Goal: Check status: Check status

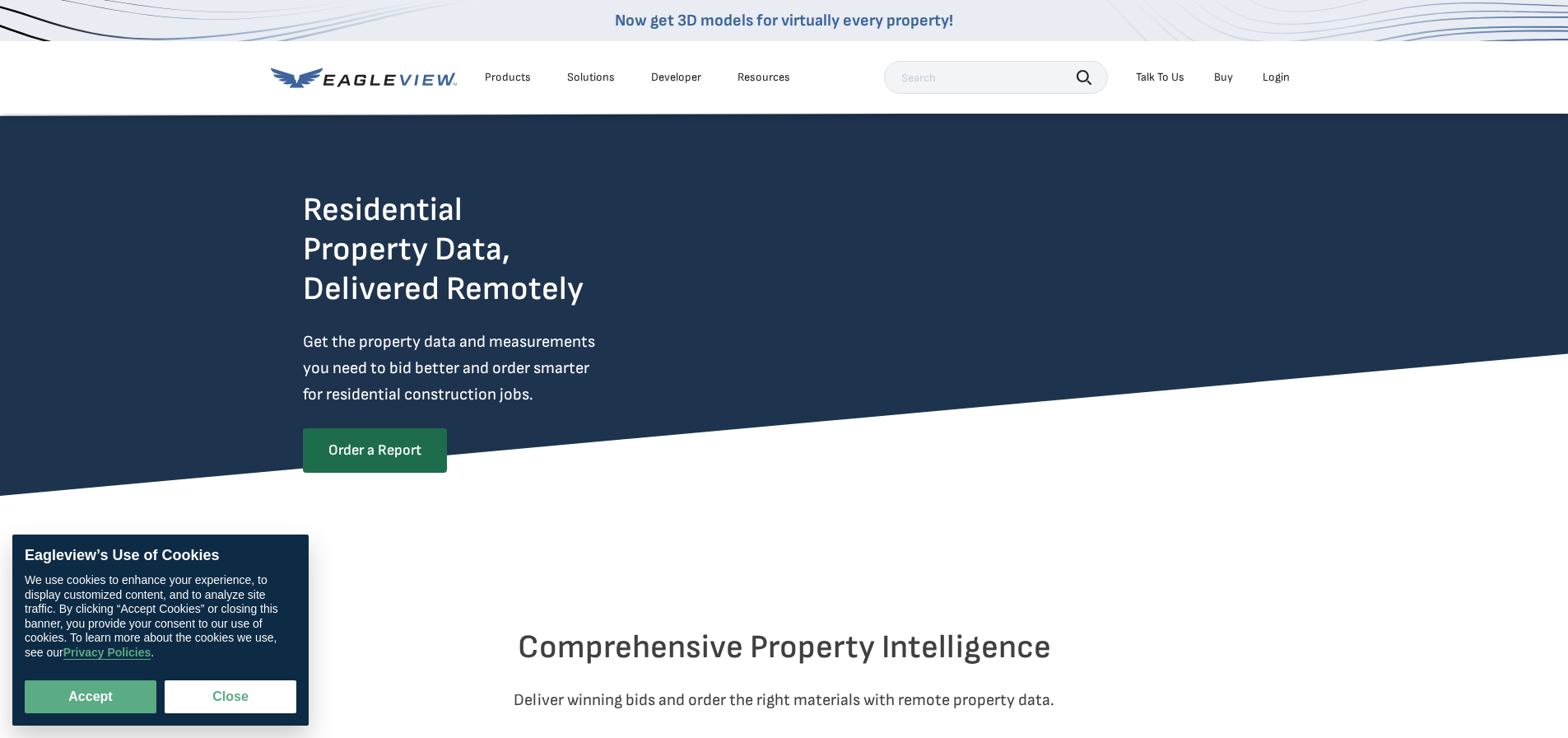
click at [1273, 76] on div "Login" at bounding box center [1277, 77] width 27 height 15
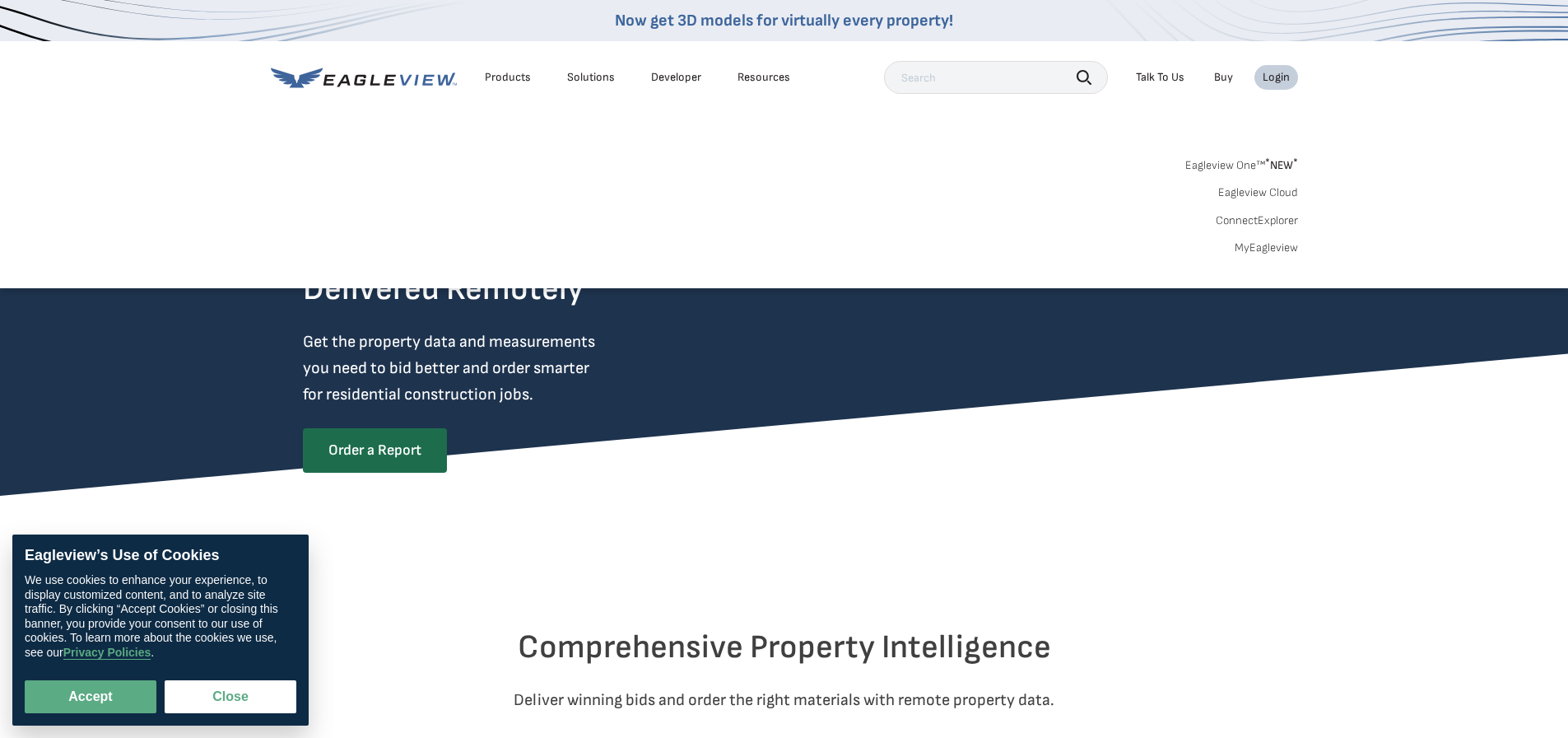
click at [1278, 84] on div "Login" at bounding box center [1277, 77] width 27 height 15
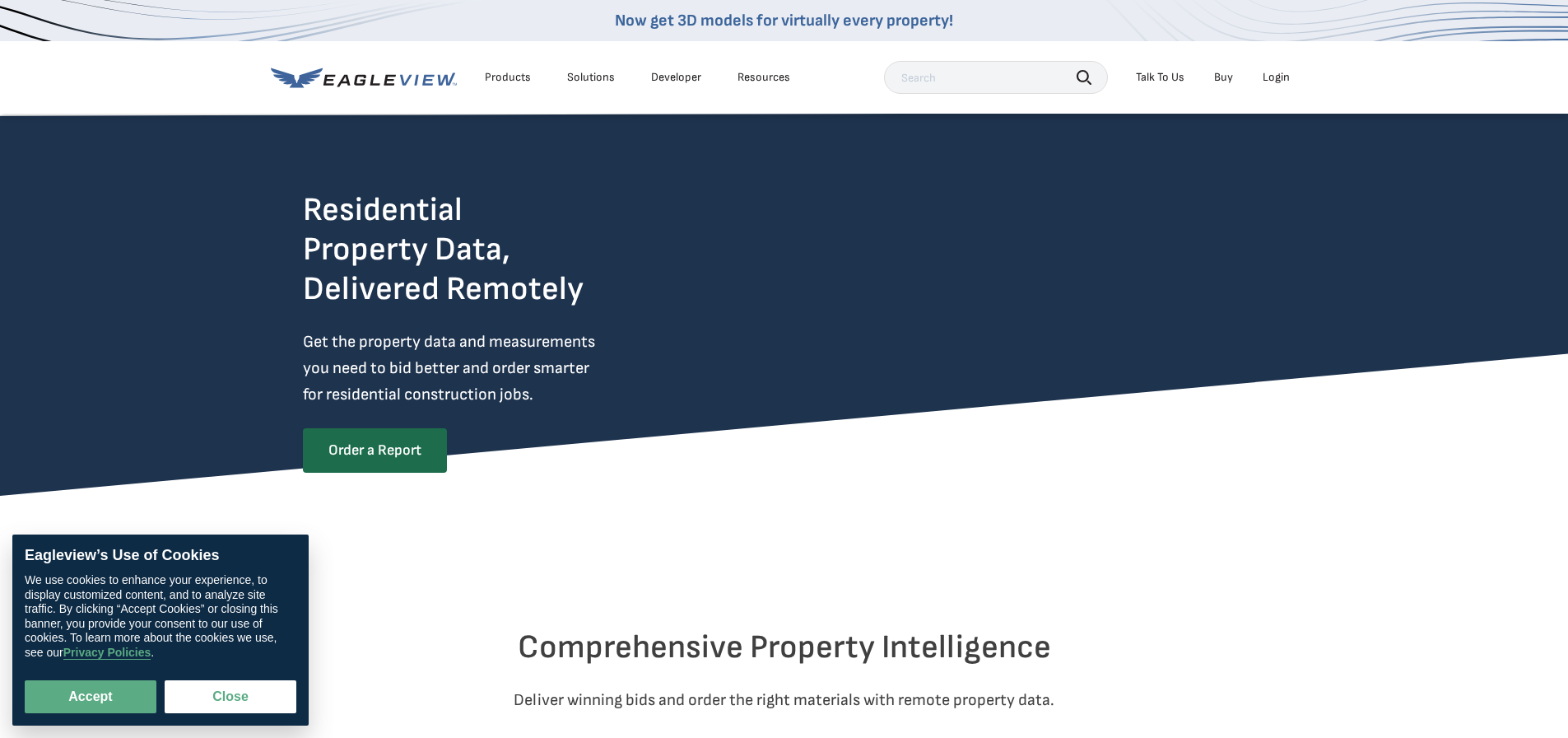
click at [1274, 86] on li "Login" at bounding box center [1277, 77] width 43 height 24
click at [70, 697] on button "Accept" at bounding box center [90, 696] width 132 height 33
checkbox input "true"
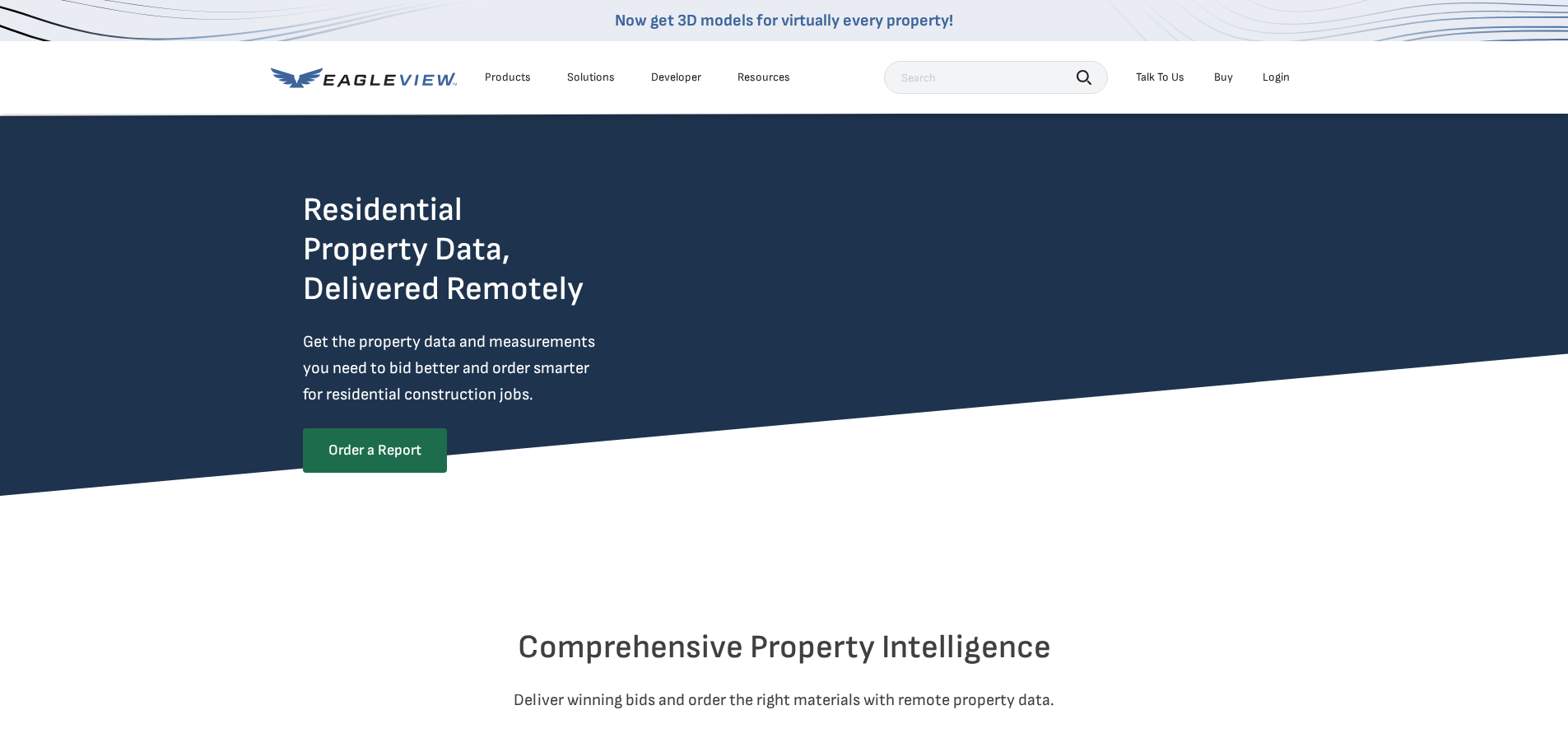
click at [1279, 76] on div "Login" at bounding box center [1277, 77] width 27 height 15
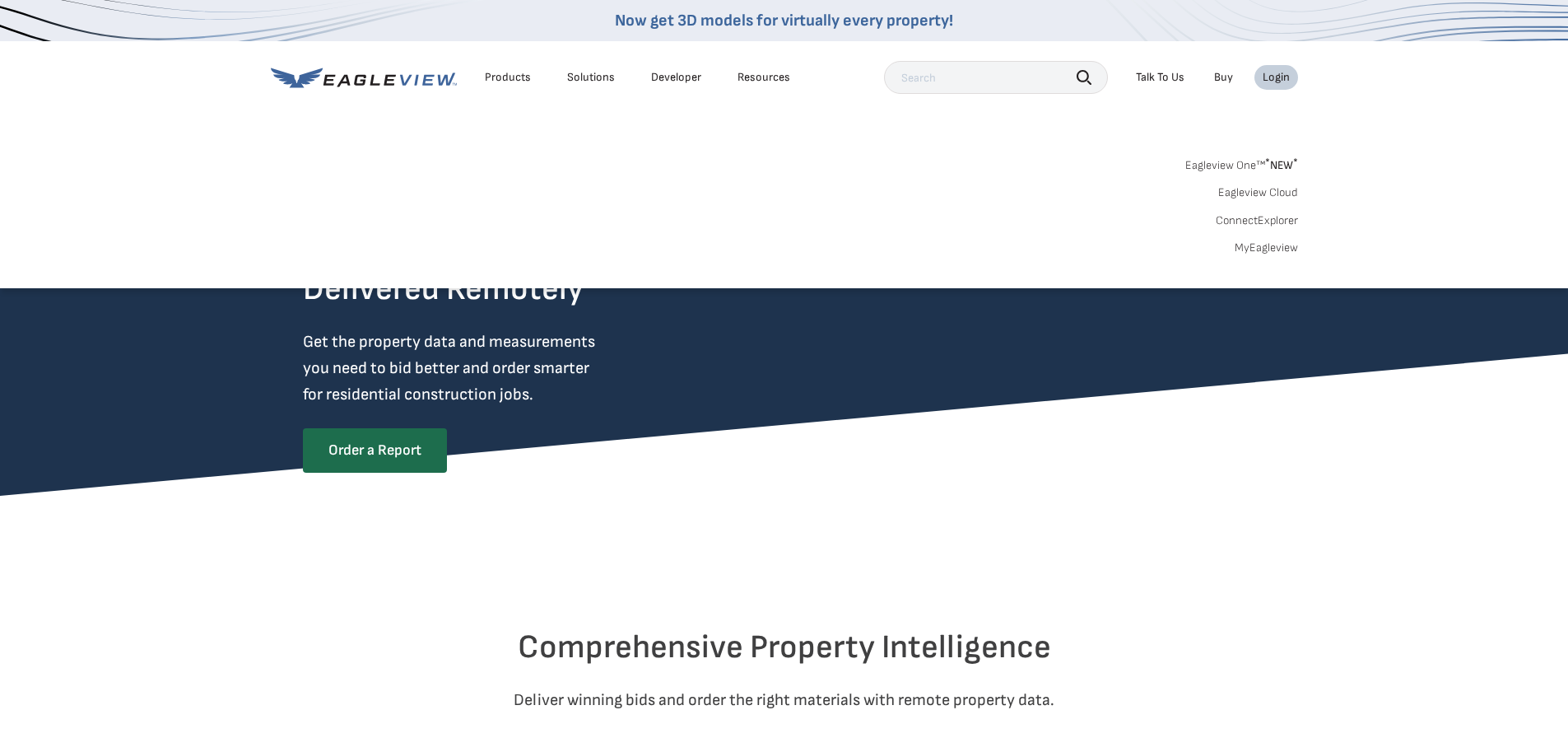
click at [951, 75] on input "text" at bounding box center [996, 77] width 224 height 33
click at [1263, 80] on div "Login" at bounding box center [1277, 77] width 27 height 15
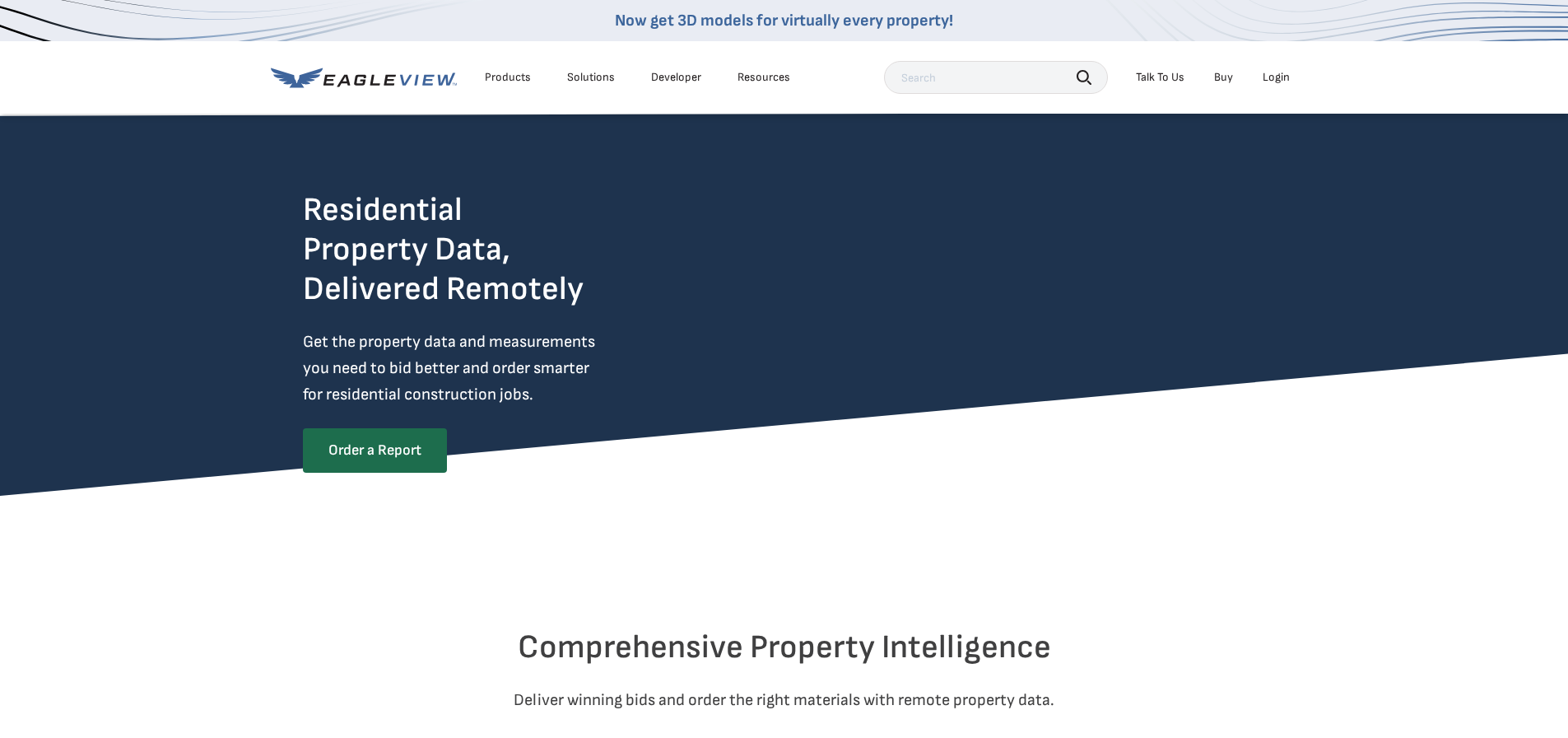
click at [1263, 80] on div "Login" at bounding box center [1277, 77] width 27 height 15
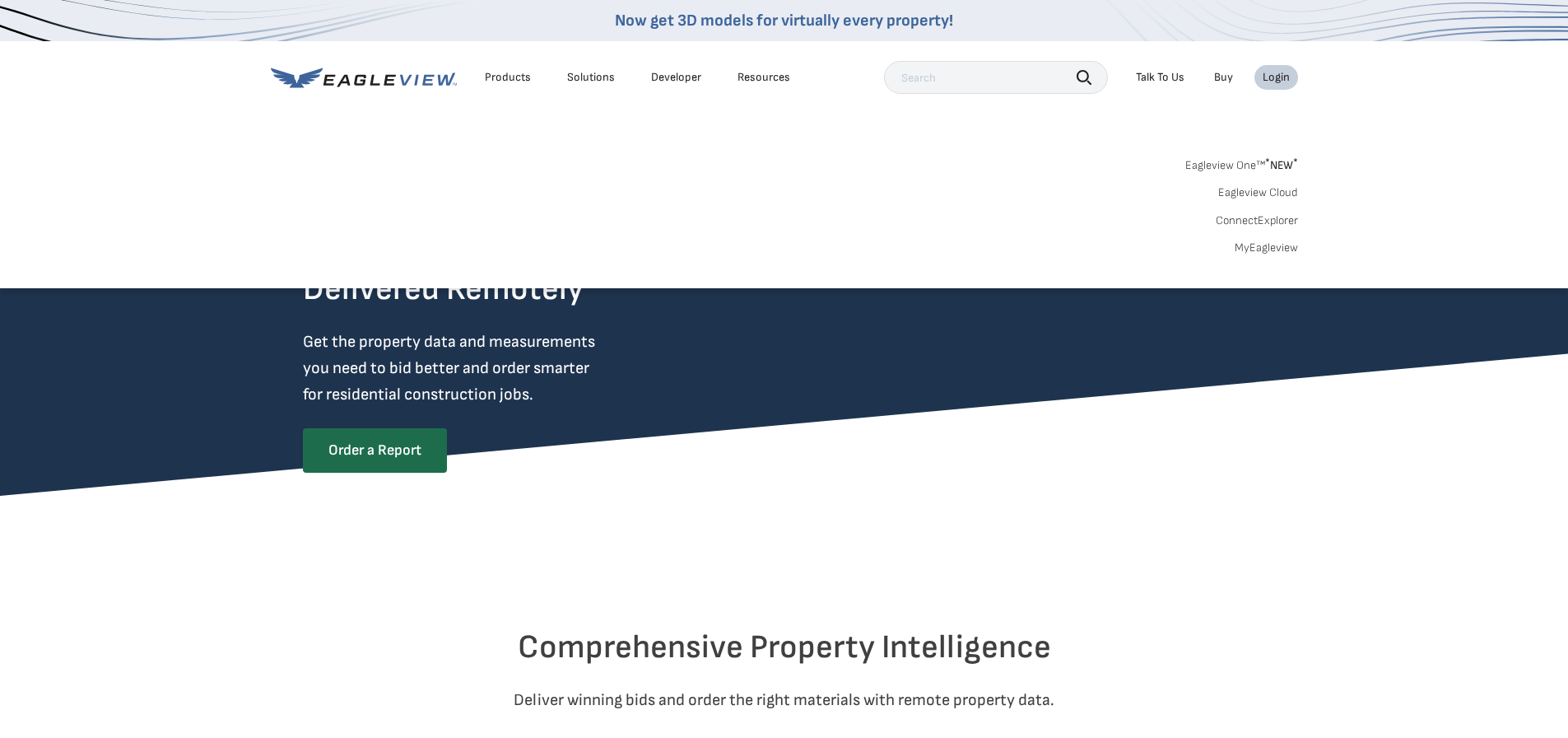
click at [1263, 80] on div "Login" at bounding box center [1277, 77] width 27 height 15
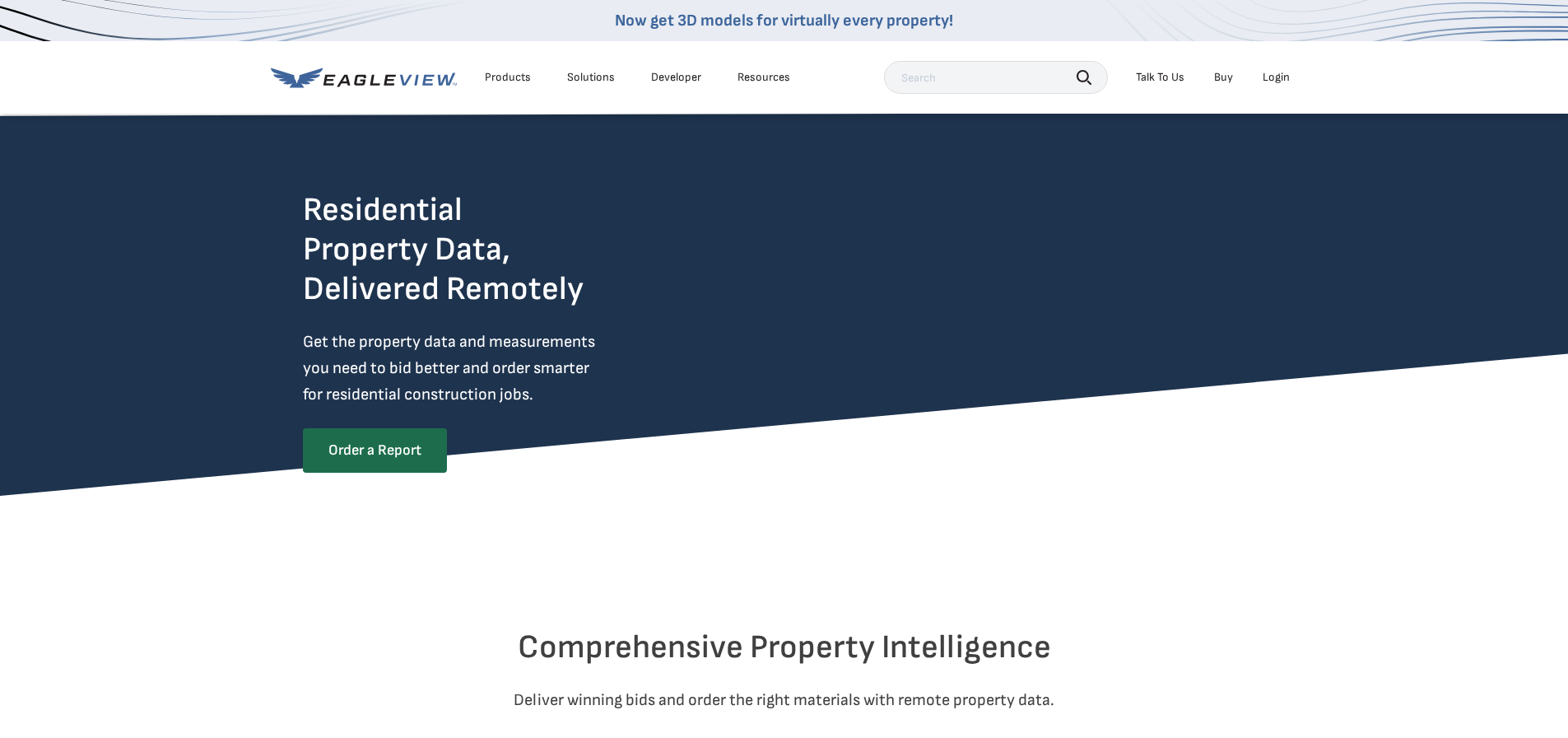
click at [1263, 80] on div "Login" at bounding box center [1277, 77] width 27 height 15
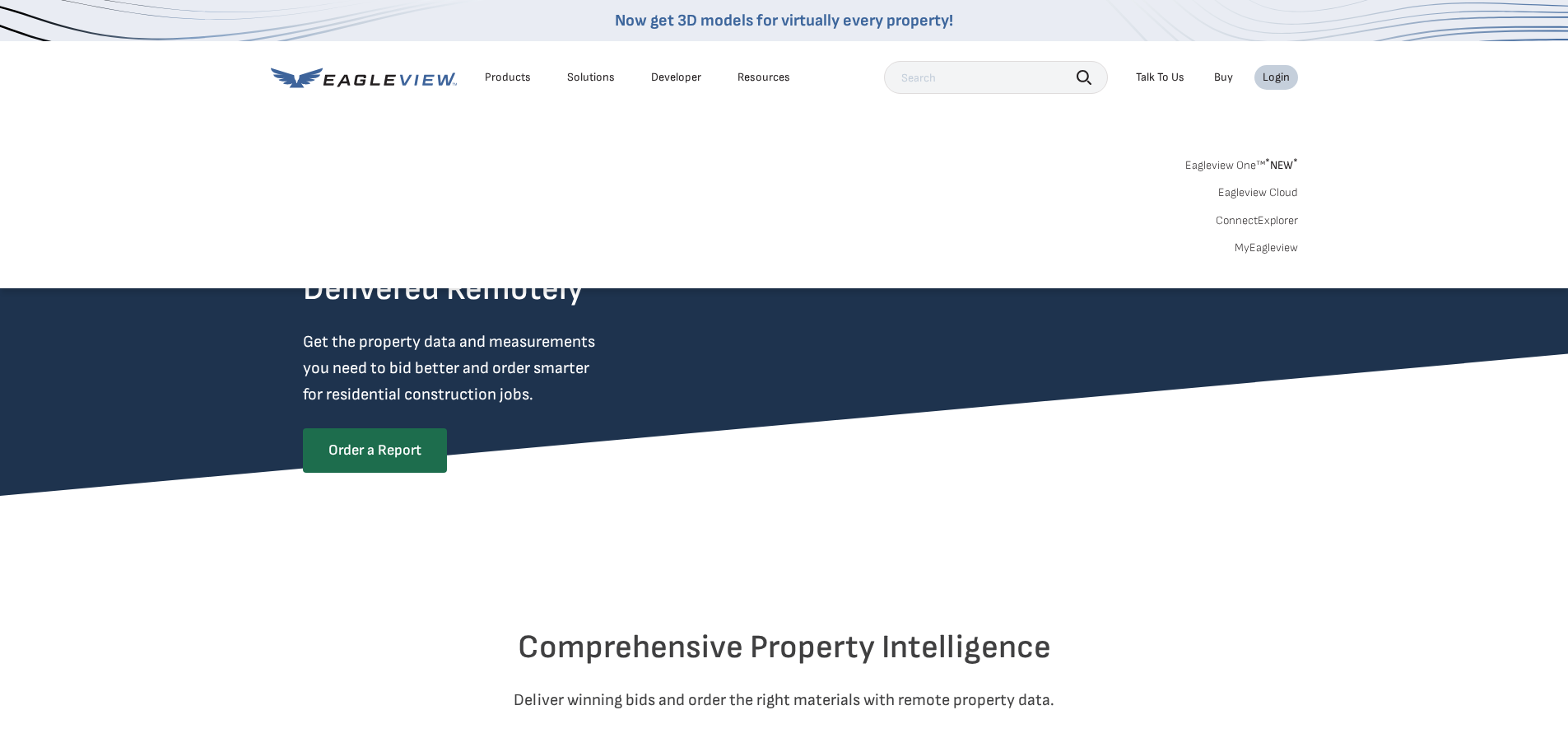
click at [1276, 165] on span "* NEW *" at bounding box center [1281, 165] width 33 height 14
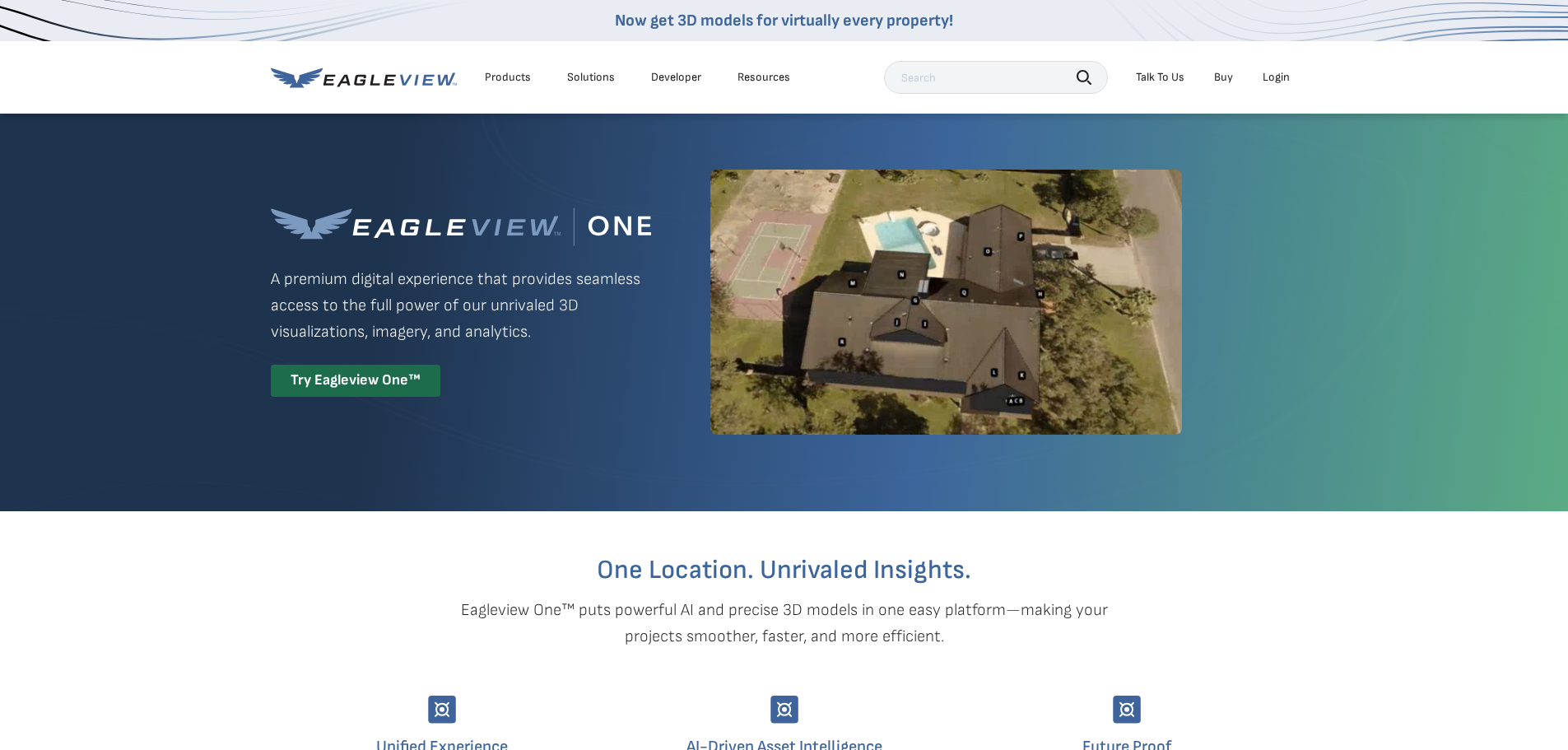
click at [1278, 78] on div "Login" at bounding box center [1277, 77] width 27 height 15
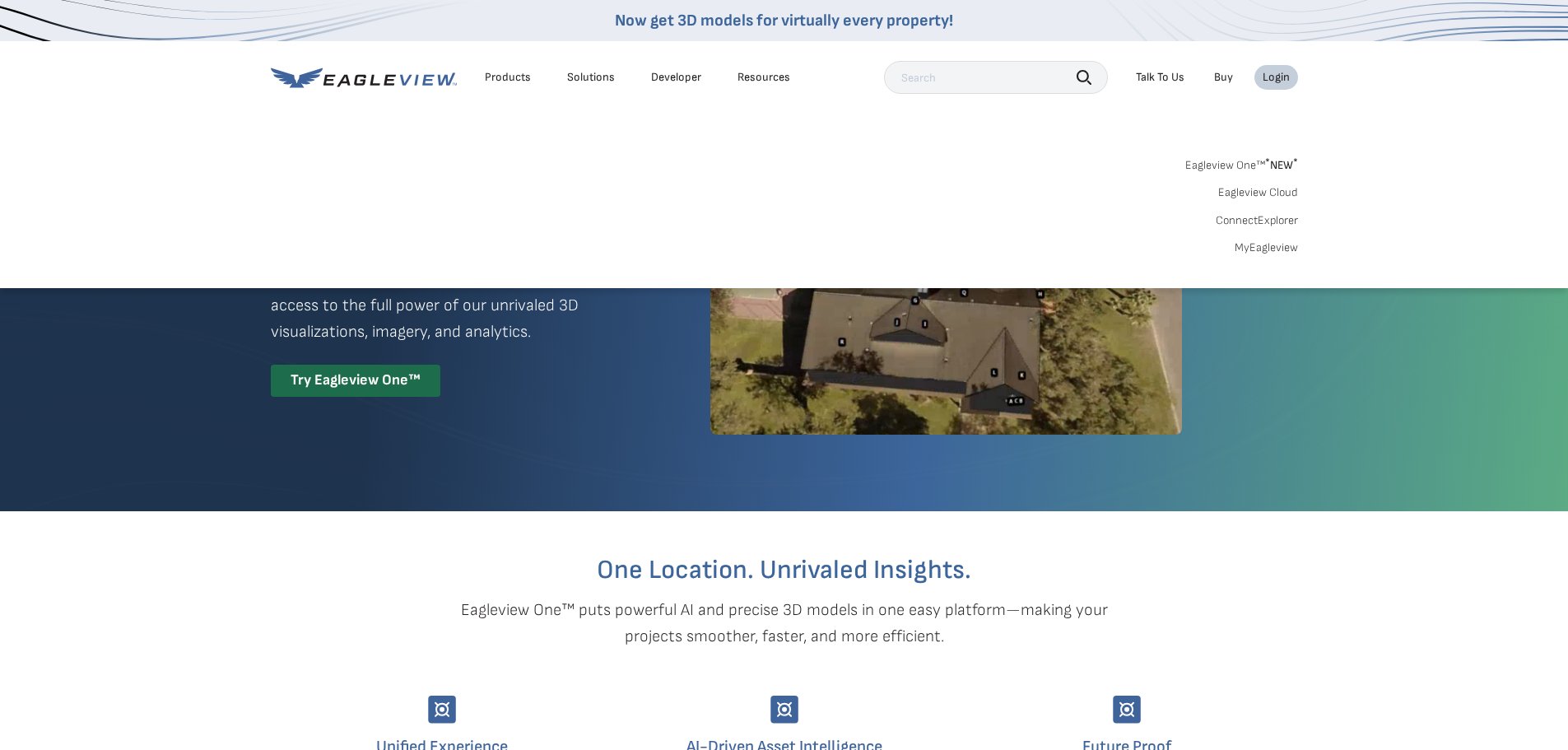
click at [1263, 246] on link "MyEagleview" at bounding box center [1266, 248] width 63 height 15
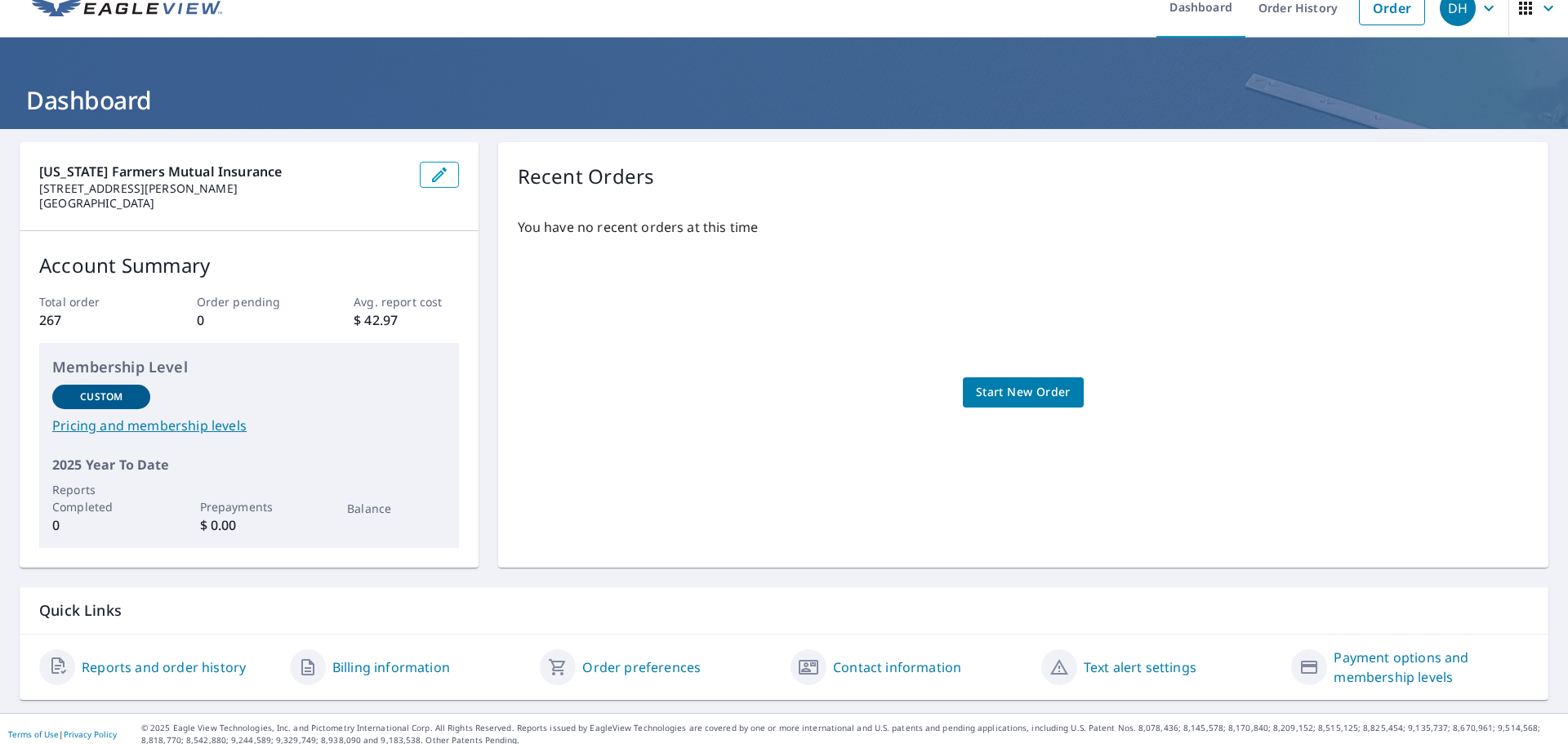
scroll to position [33, 0]
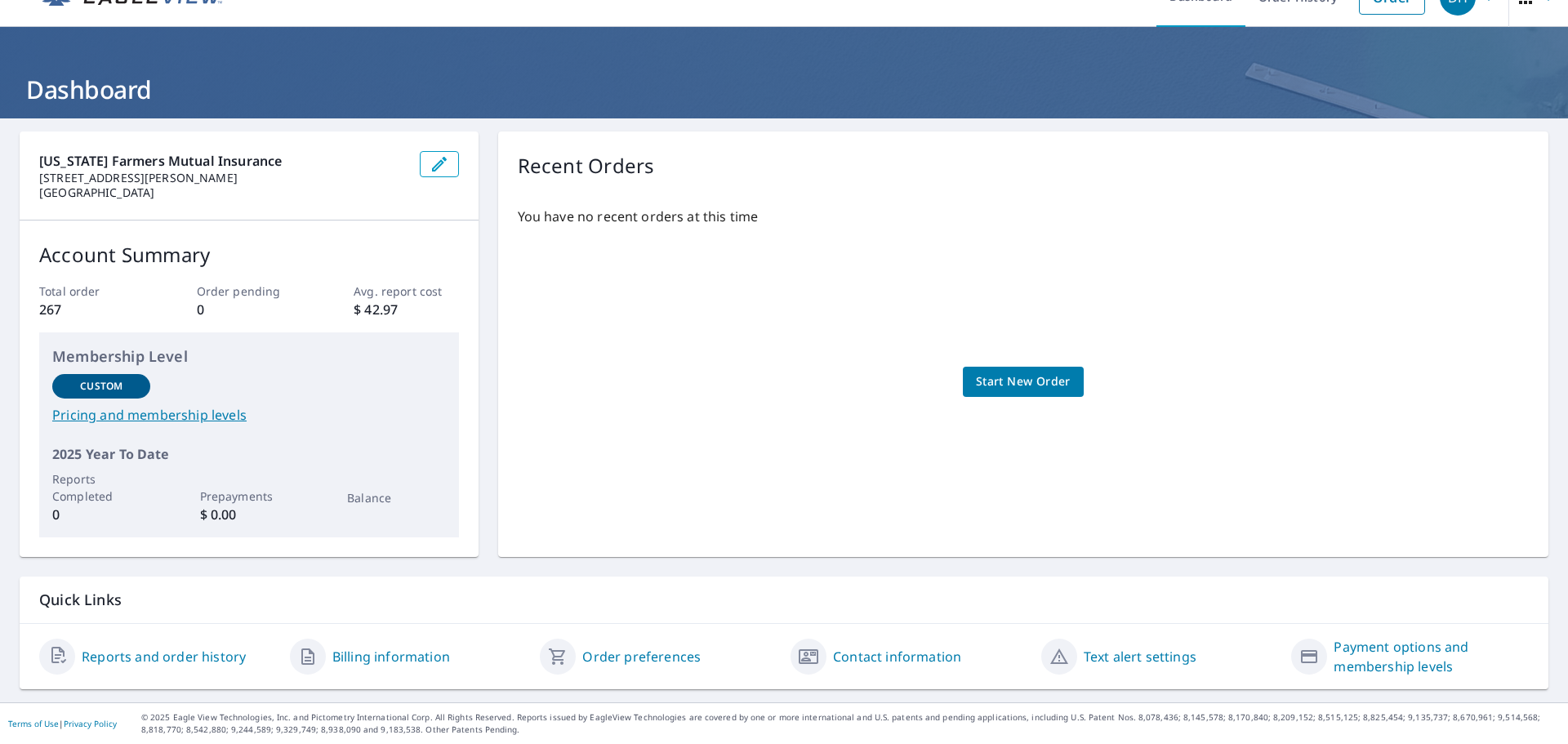
click at [216, 654] on link "Reports and order history" at bounding box center [164, 656] width 164 height 20
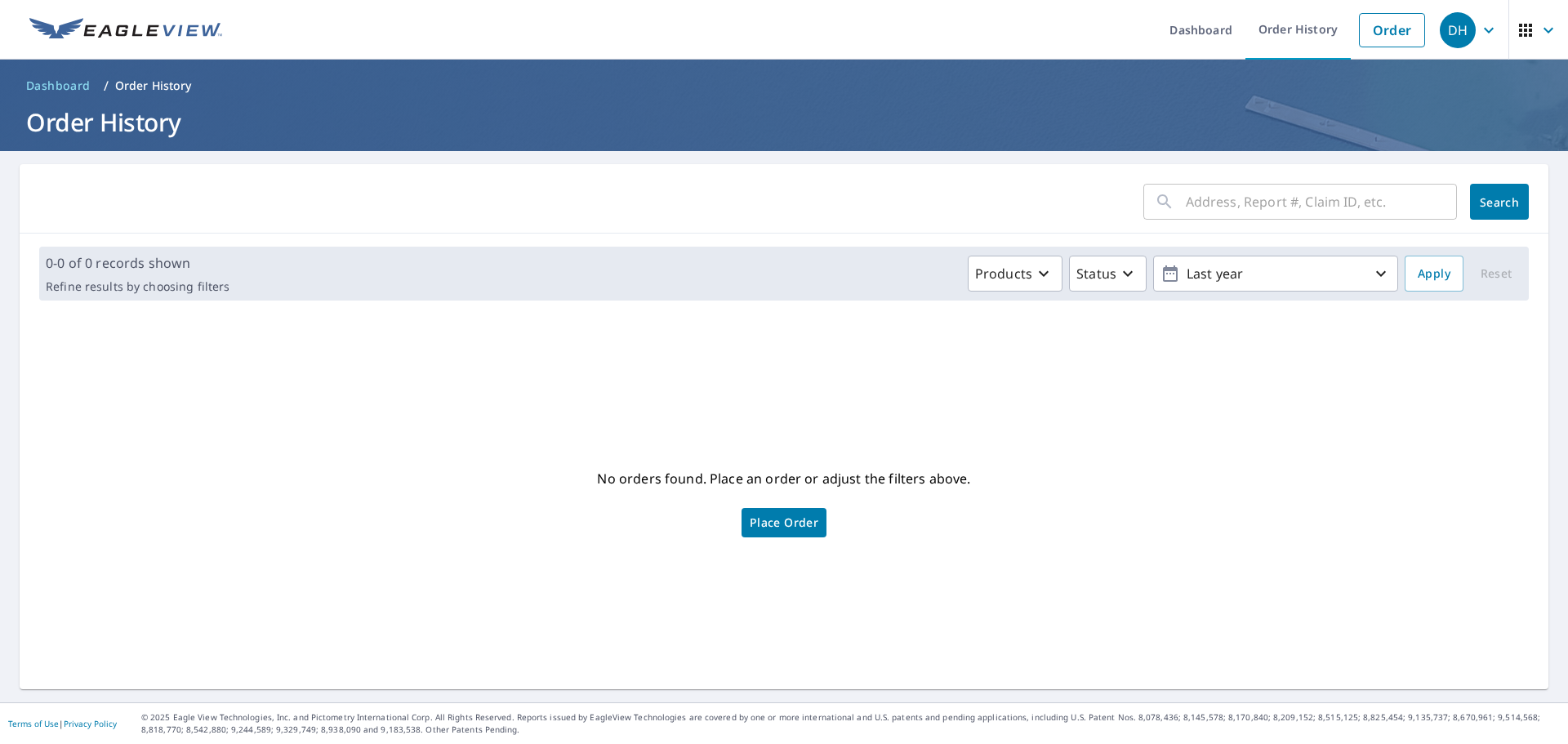
click at [1358, 214] on input "text" at bounding box center [1321, 201] width 271 height 46
type input "00500075183"
click button "Search" at bounding box center [1498, 201] width 59 height 36
click at [1299, 200] on input "00500075183" at bounding box center [1305, 201] width 240 height 46
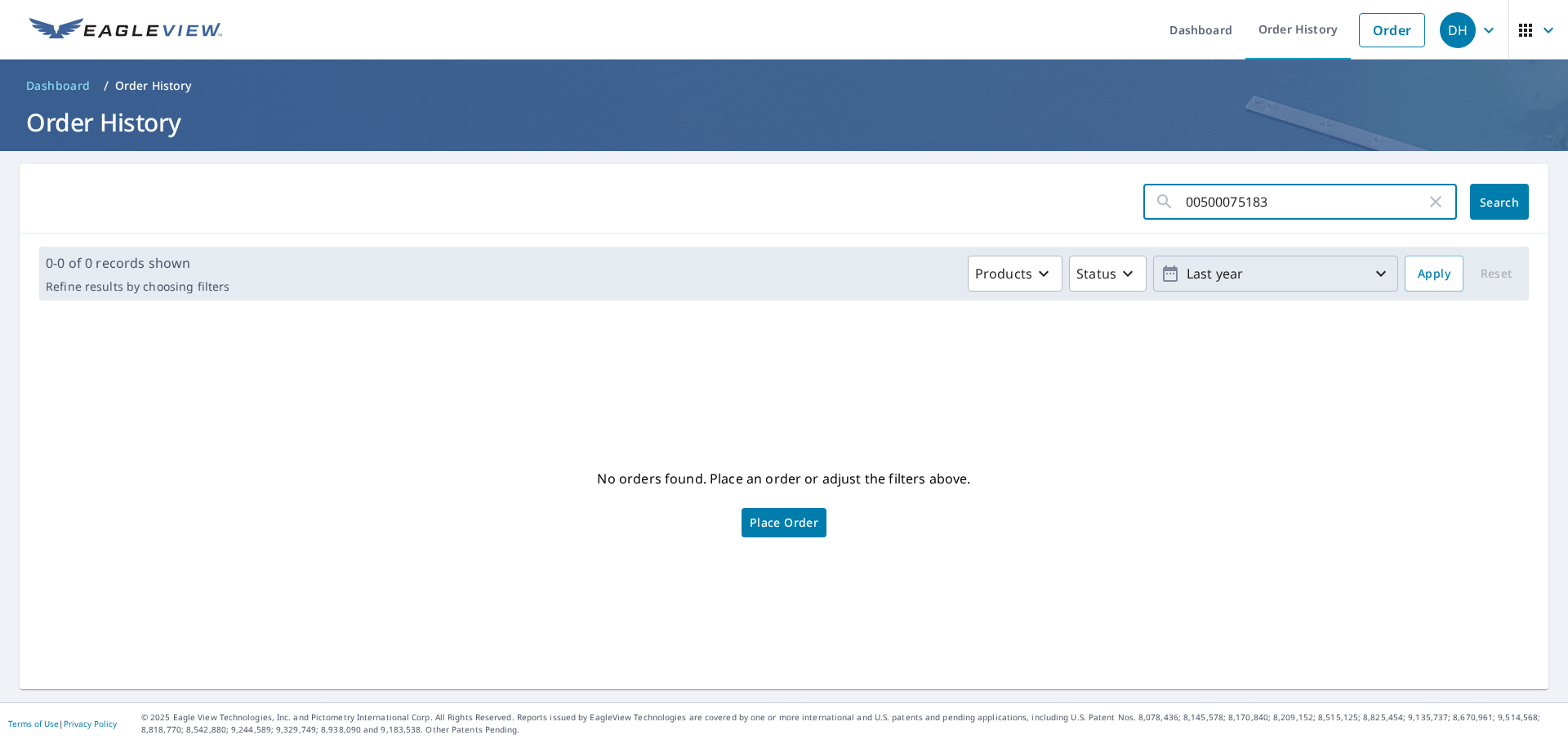
click at [1300, 278] on p "Last year" at bounding box center [1275, 274] width 191 height 29
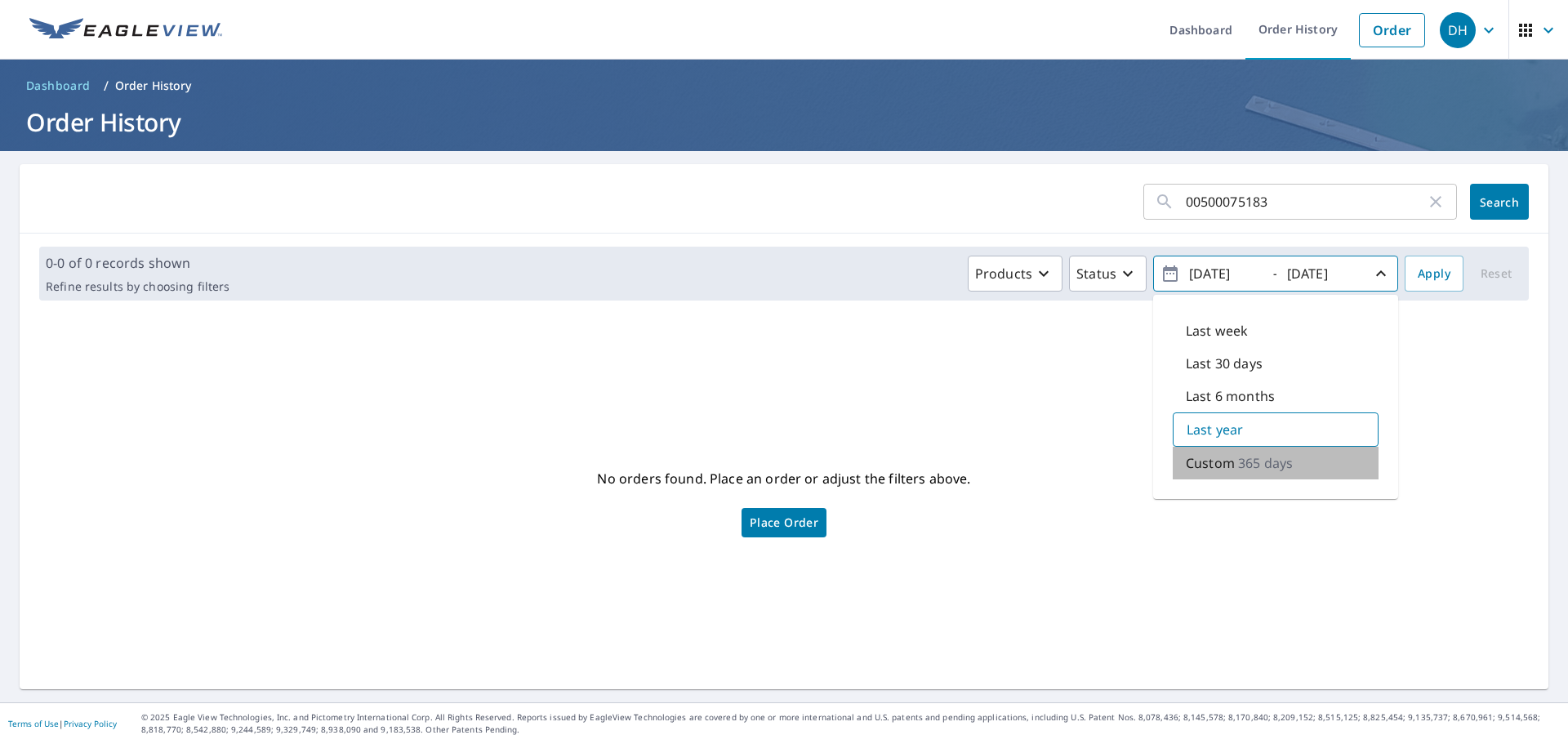
click at [1190, 463] on p "Custom" at bounding box center [1210, 462] width 49 height 20
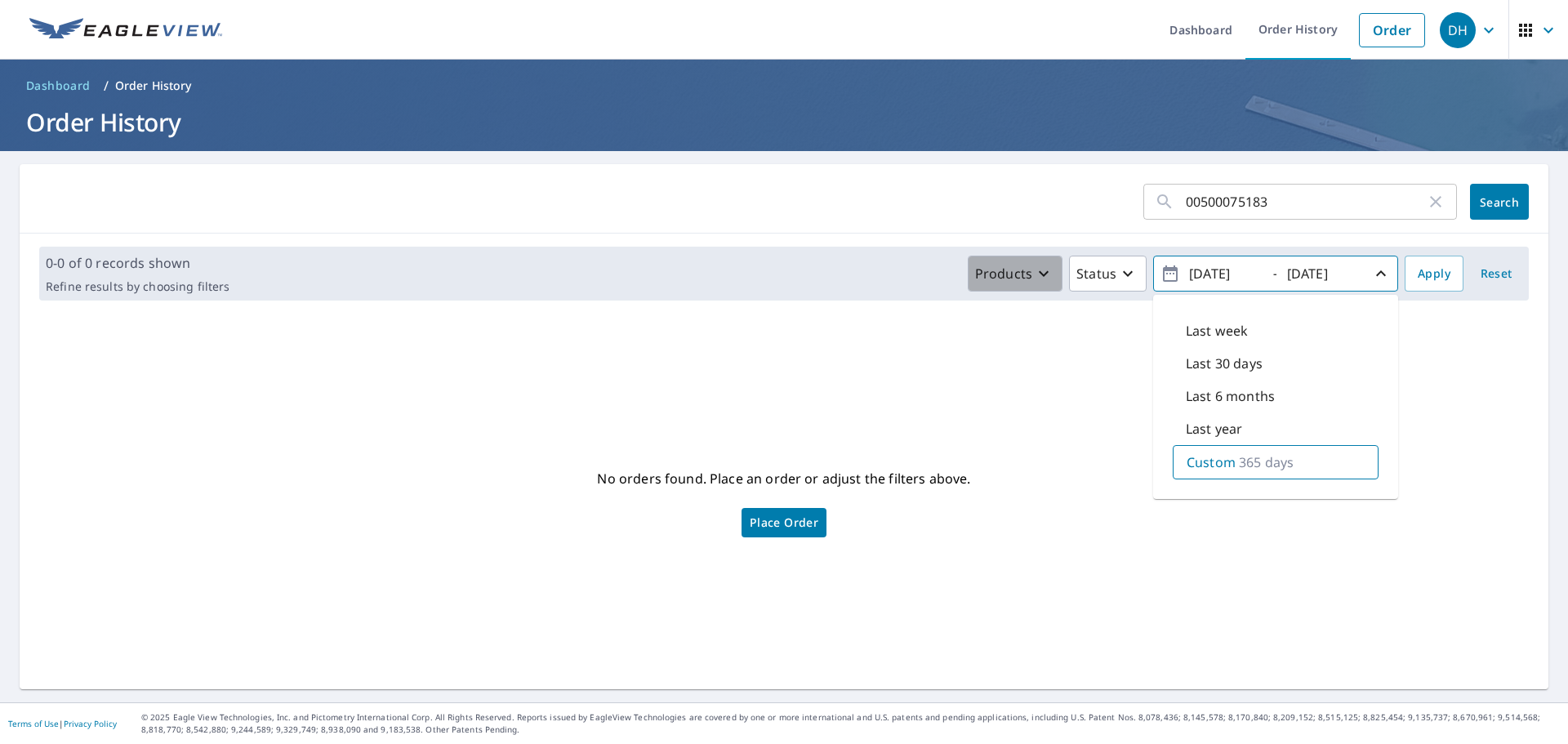
click at [1022, 265] on div "Products" at bounding box center [1014, 273] width 78 height 20
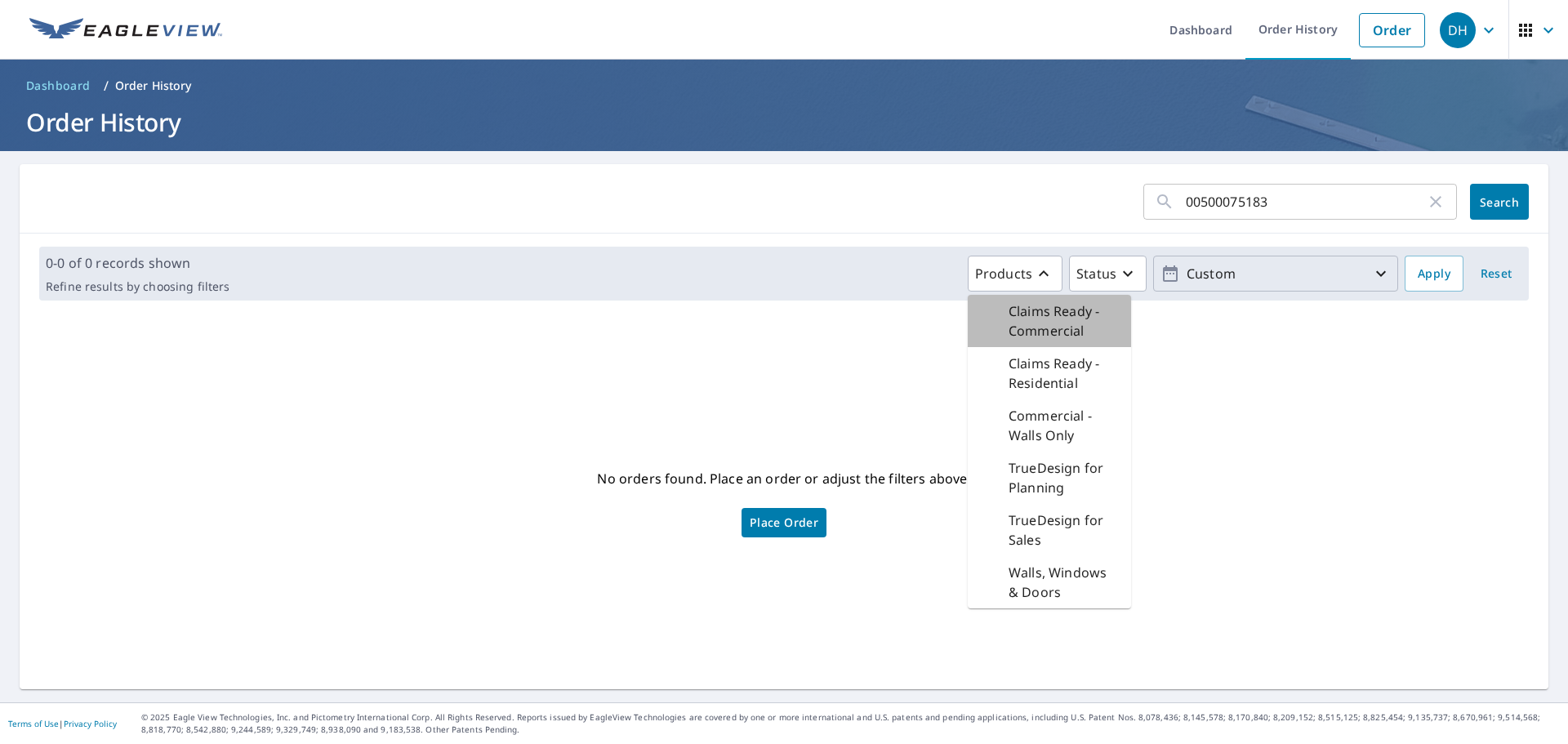
click at [1025, 323] on p "Claims Ready - Commercial" at bounding box center [1063, 321] width 109 height 39
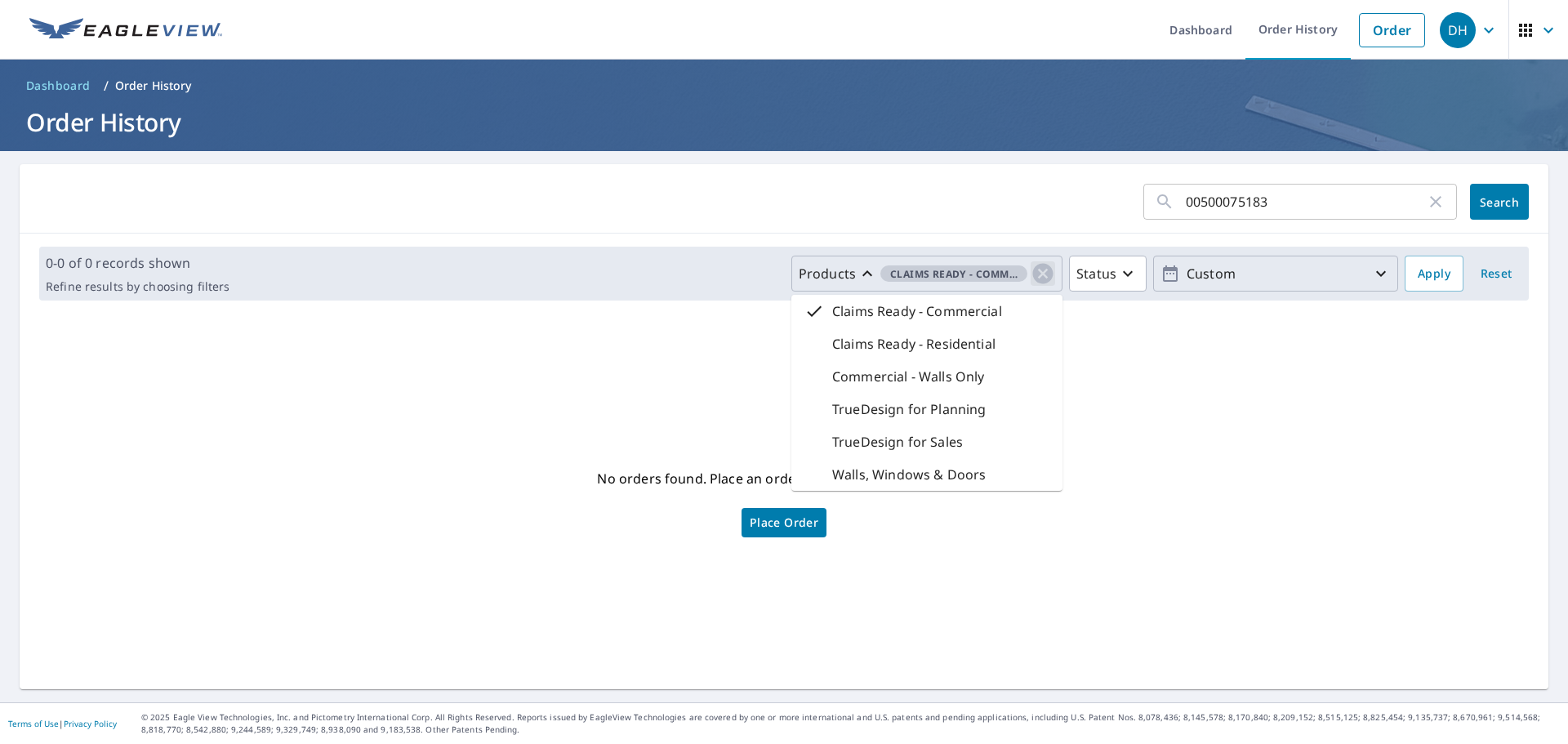
click at [1033, 272] on icon "button" at bounding box center [1042, 273] width 24 height 24
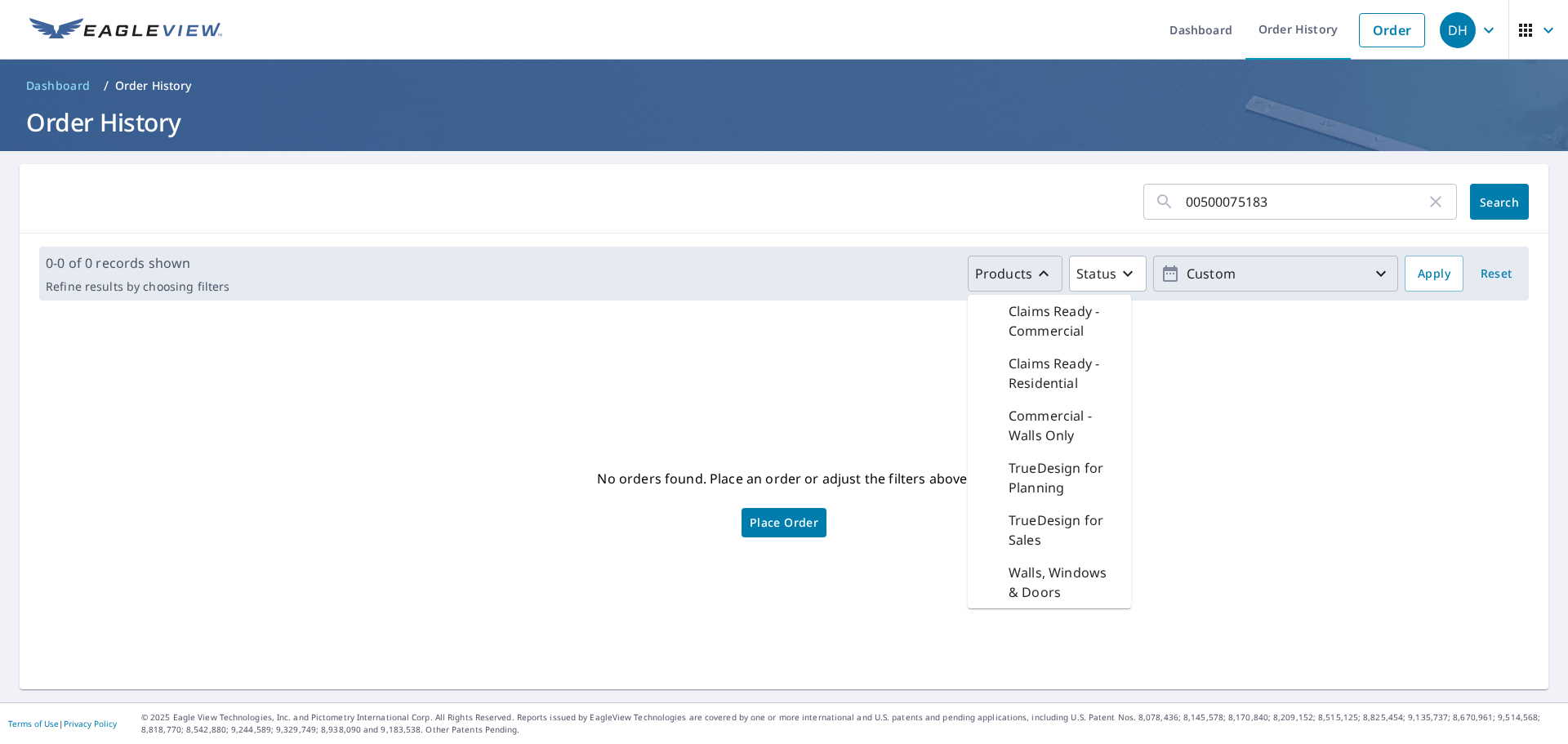
click at [1398, 405] on div "No orders found. Place an order or adjust the filters above. Place Order" at bounding box center [784, 501] width 1503 height 350
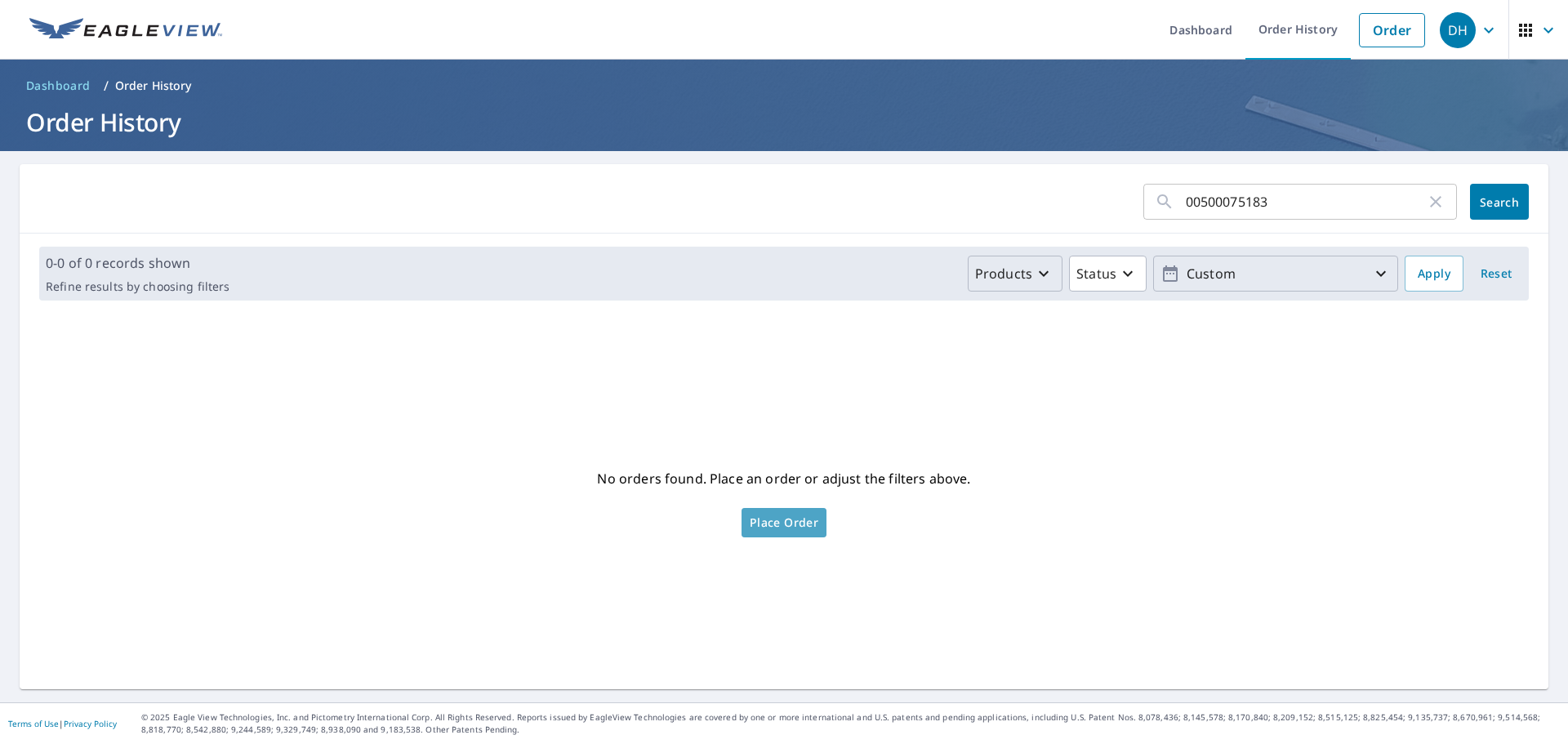
click at [781, 512] on link "Place Order" at bounding box center [783, 523] width 85 height 30
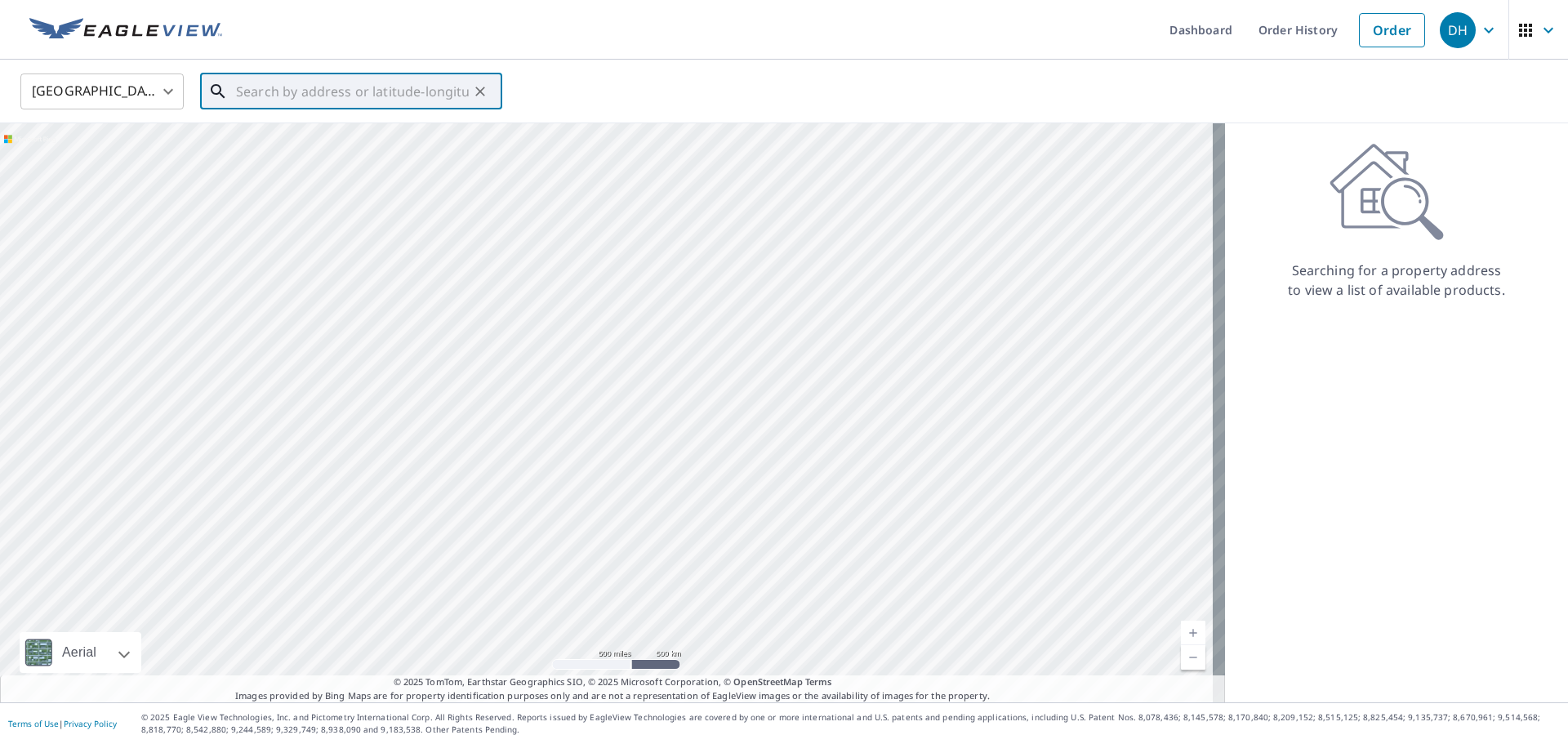
click at [363, 92] on input "text" at bounding box center [352, 91] width 233 height 46
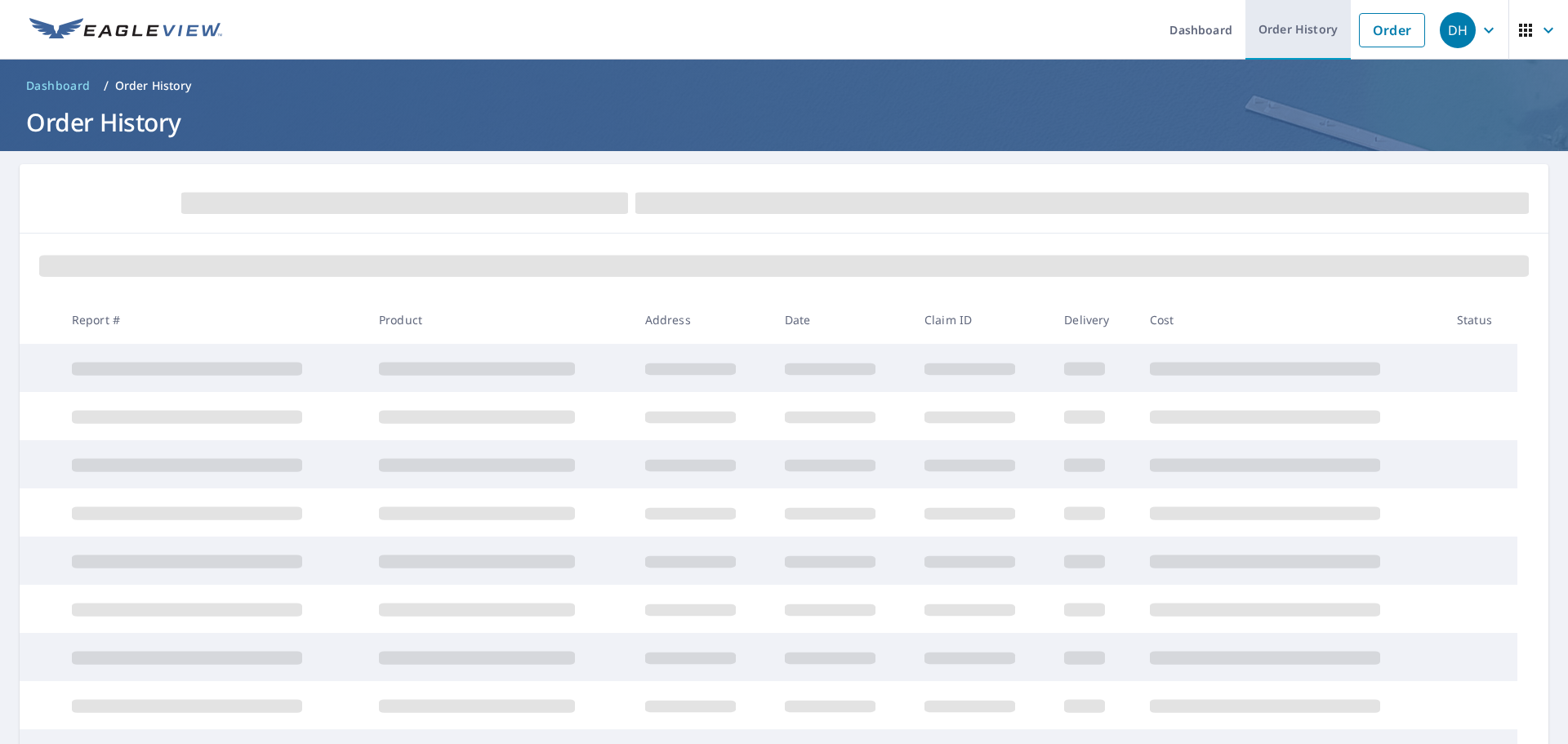
click at [1311, 42] on link "Order History" at bounding box center [1298, 30] width 105 height 60
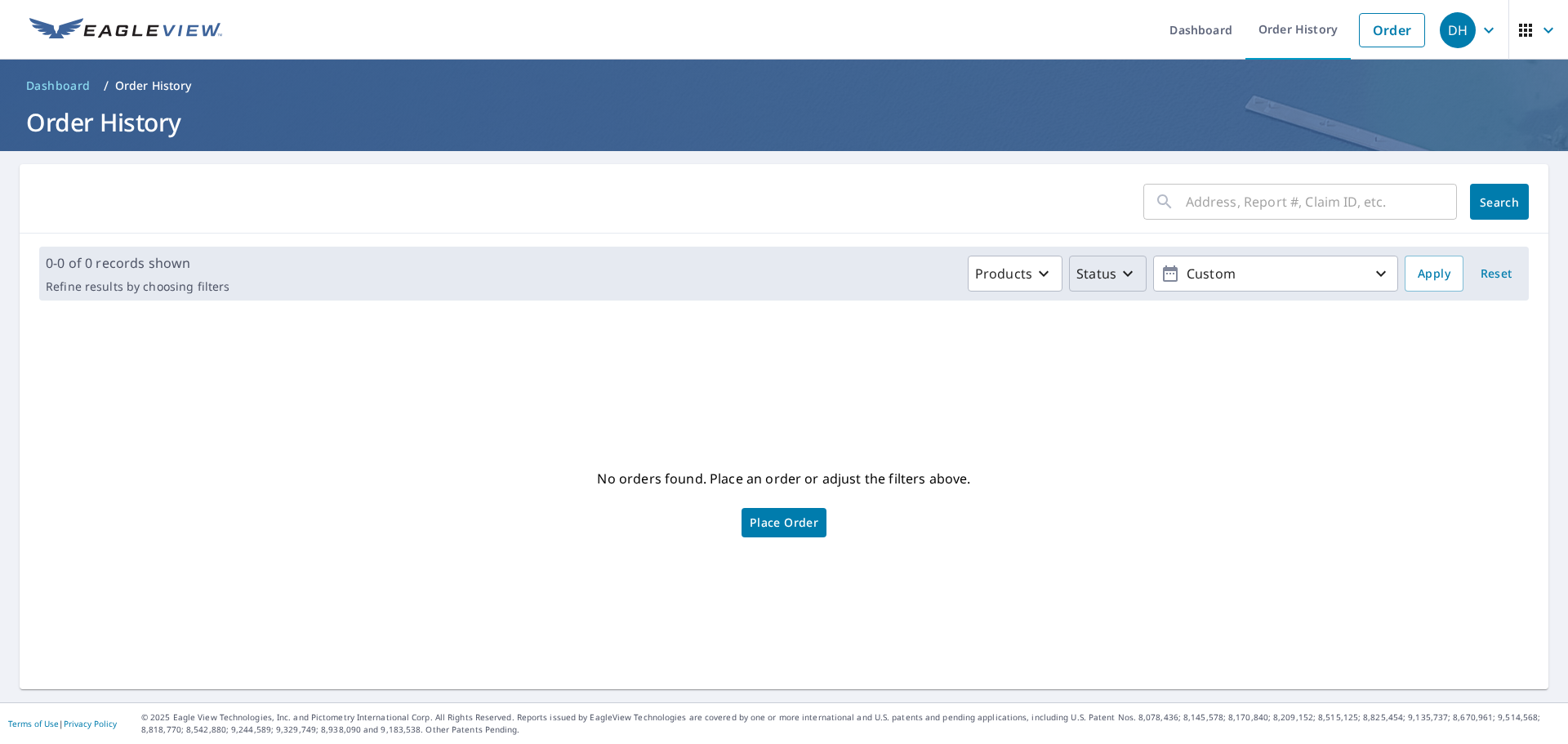
click at [1102, 270] on p "Status" at bounding box center [1095, 273] width 40 height 20
click at [1016, 271] on p "Products" at bounding box center [1003, 273] width 57 height 20
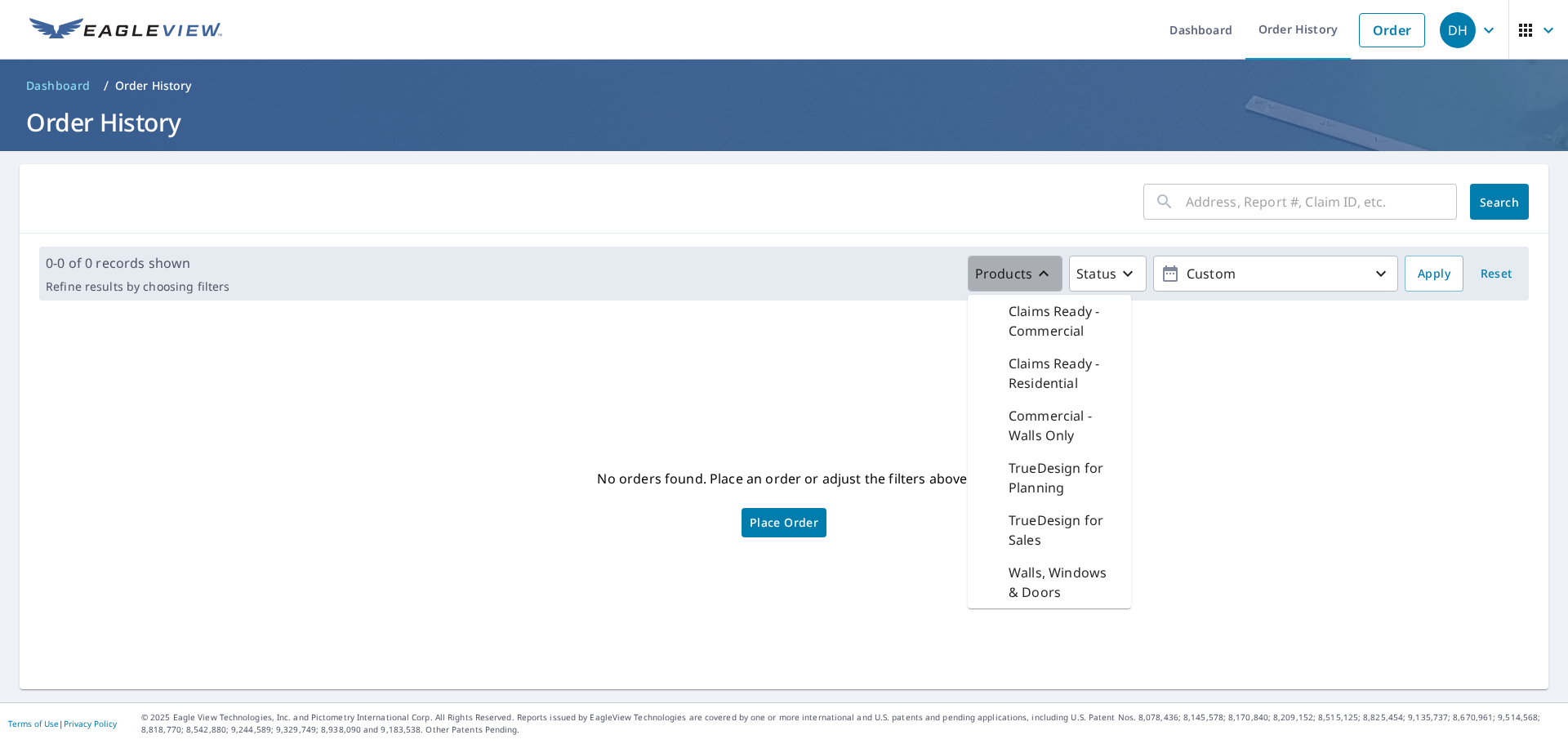
click at [1016, 271] on p "Products" at bounding box center [1003, 273] width 57 height 20
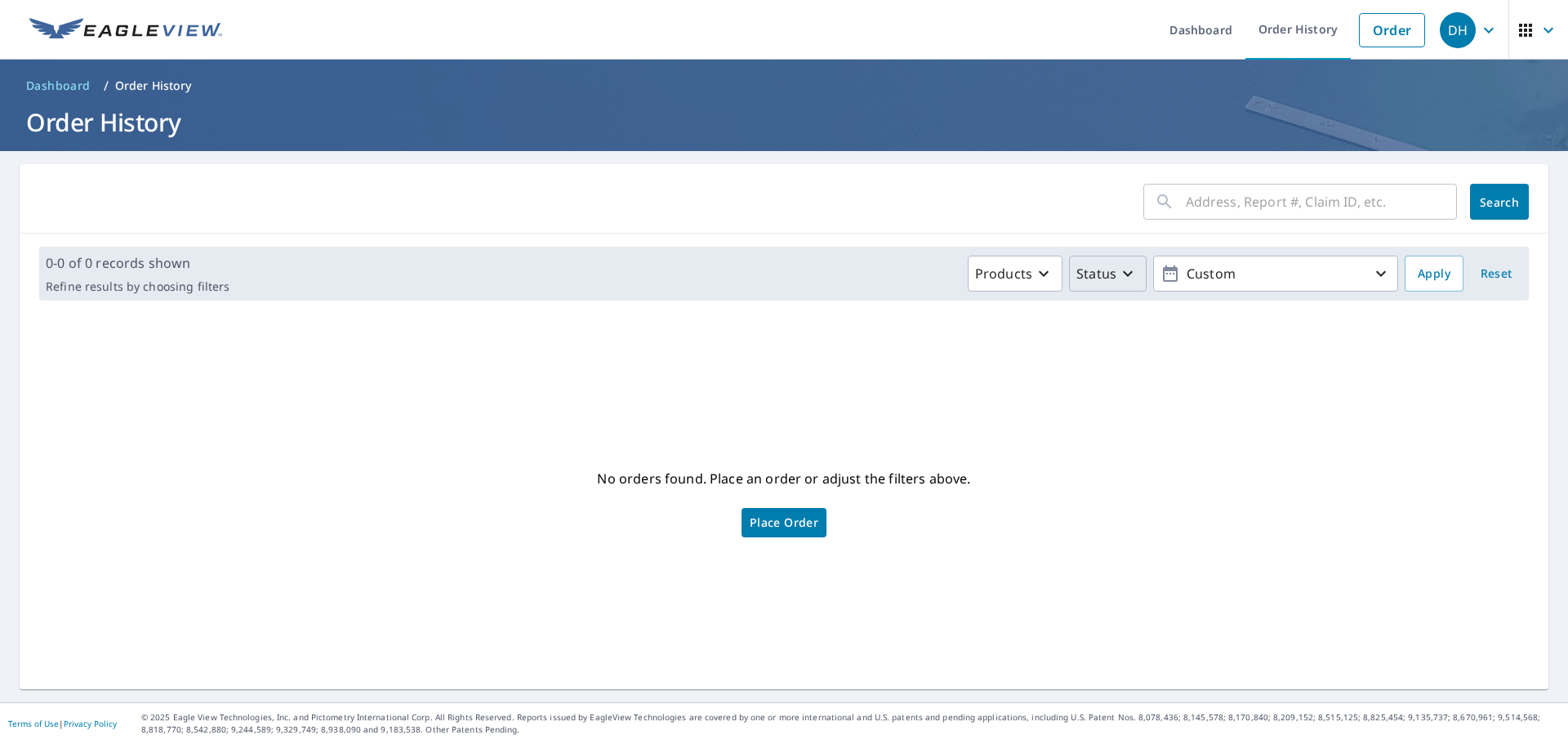
click at [1093, 270] on p "Status" at bounding box center [1095, 273] width 40 height 20
click at [1143, 470] on p "Completed" at bounding box center [1144, 474] width 69 height 20
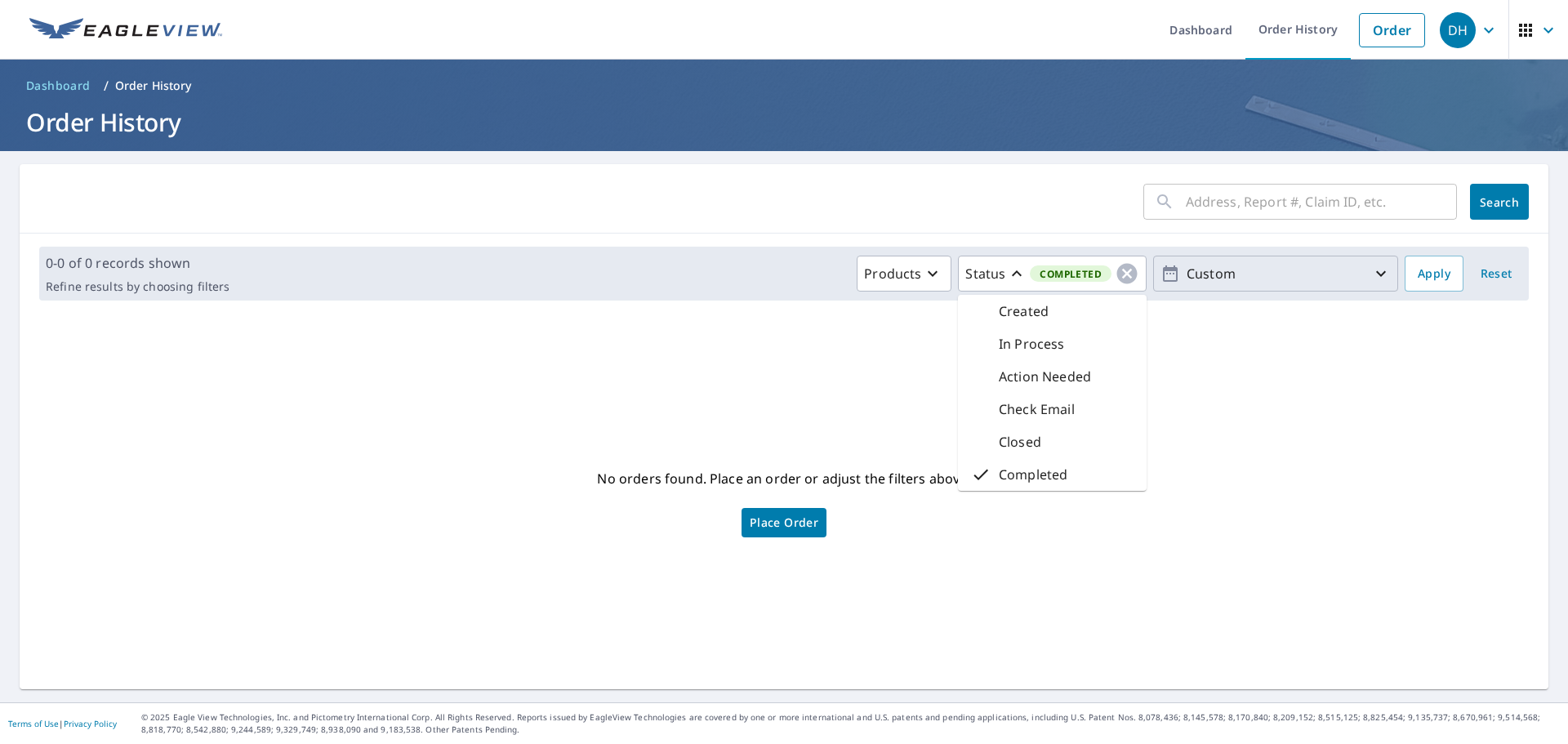
click at [1371, 269] on icon "button" at bounding box center [1381, 273] width 20 height 20
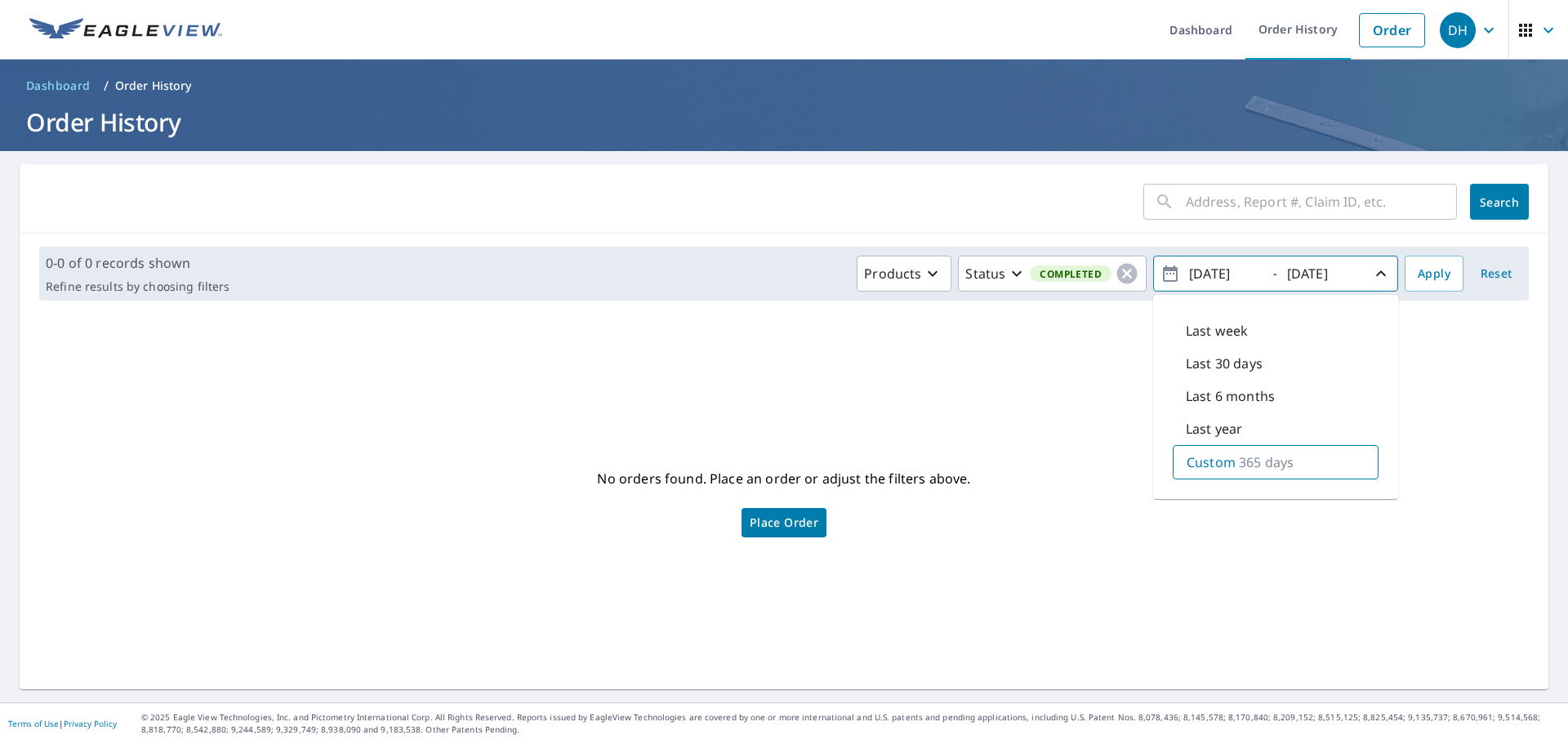
click at [1233, 200] on input "text" at bounding box center [1321, 201] width 271 height 46
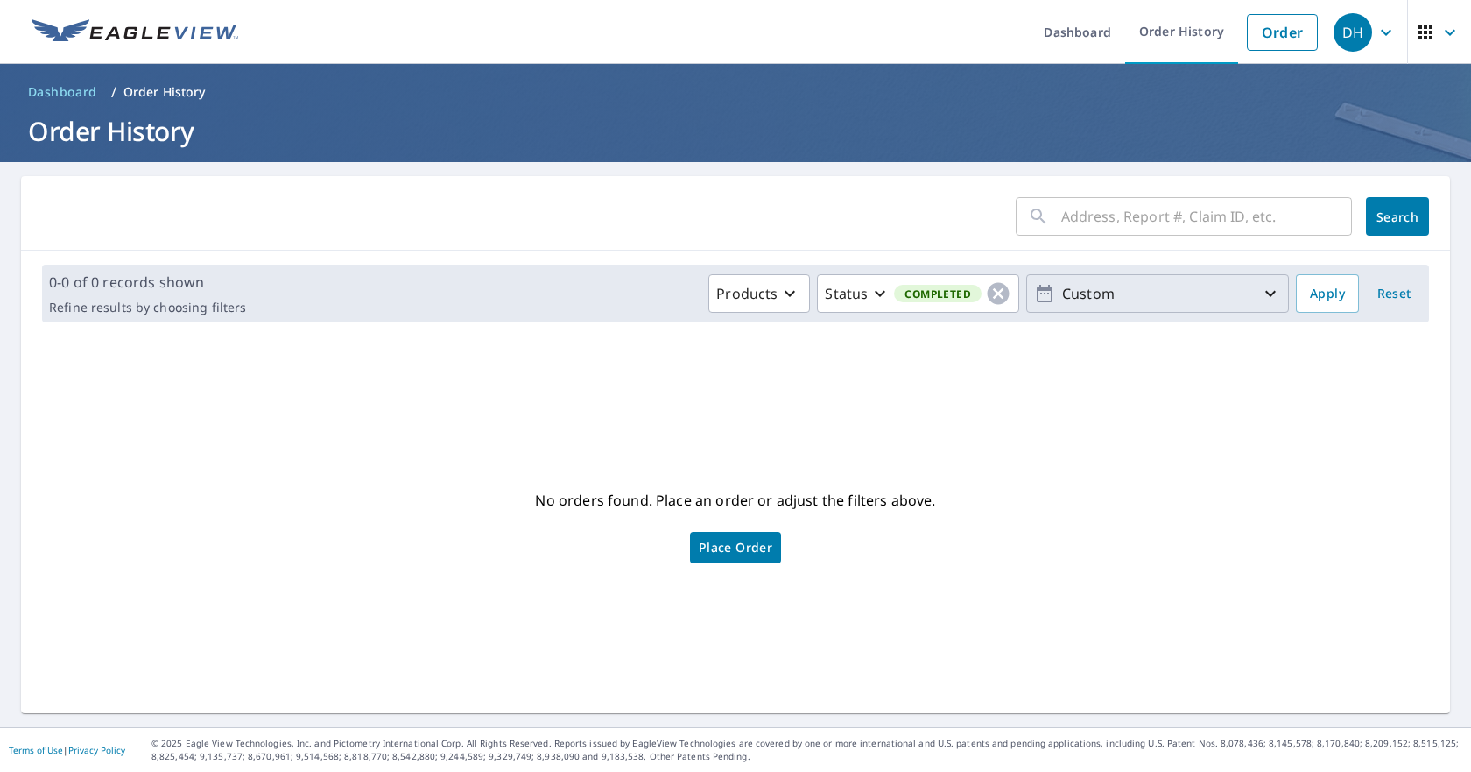
click at [1124, 213] on input "text" at bounding box center [1206, 216] width 291 height 49
type input "17190595"
click button "Search" at bounding box center [1397, 216] width 63 height 39
click at [854, 286] on p "Status" at bounding box center [846, 293] width 43 height 21
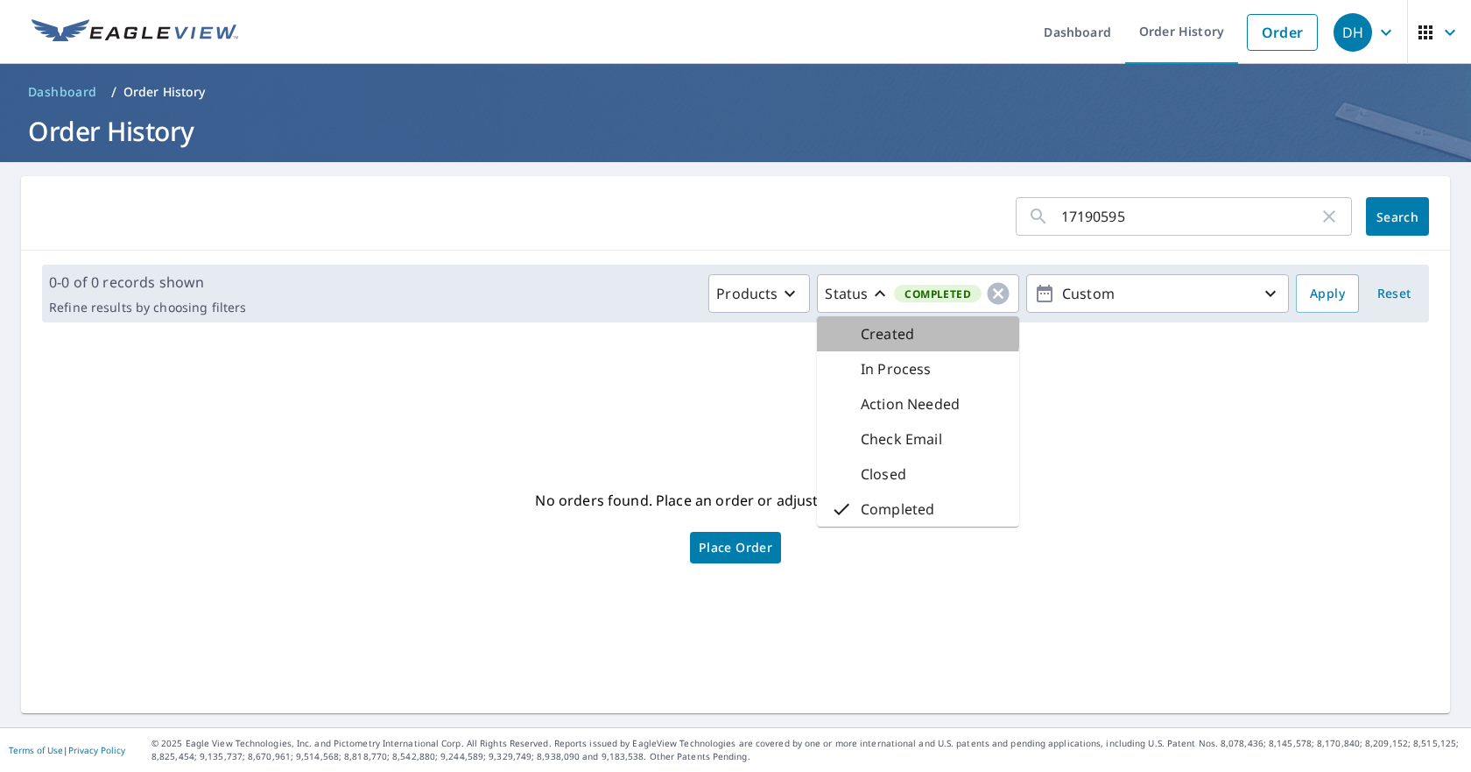
click at [861, 330] on p "Created" at bounding box center [887, 333] width 53 height 21
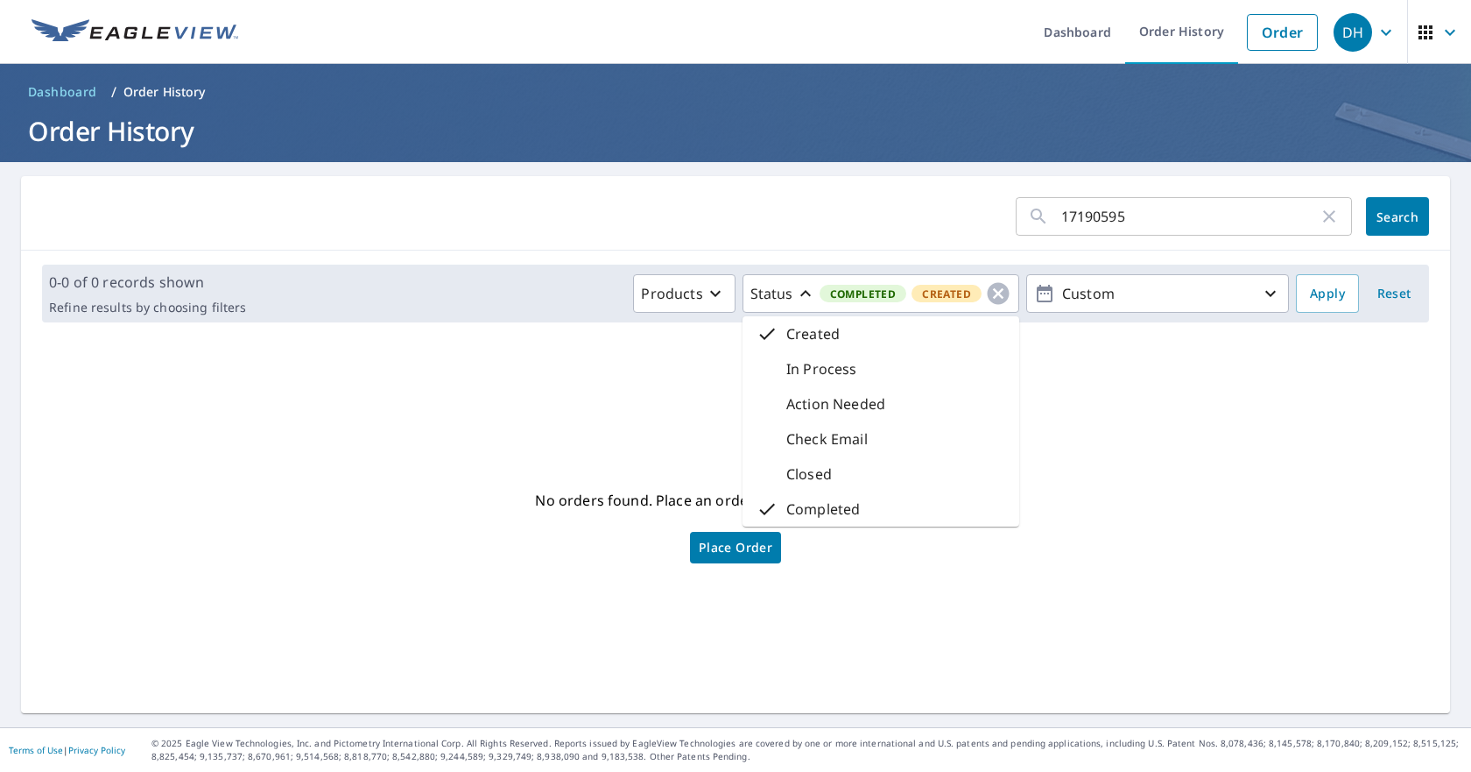
click at [793, 373] on p "In Process" at bounding box center [821, 368] width 71 height 21
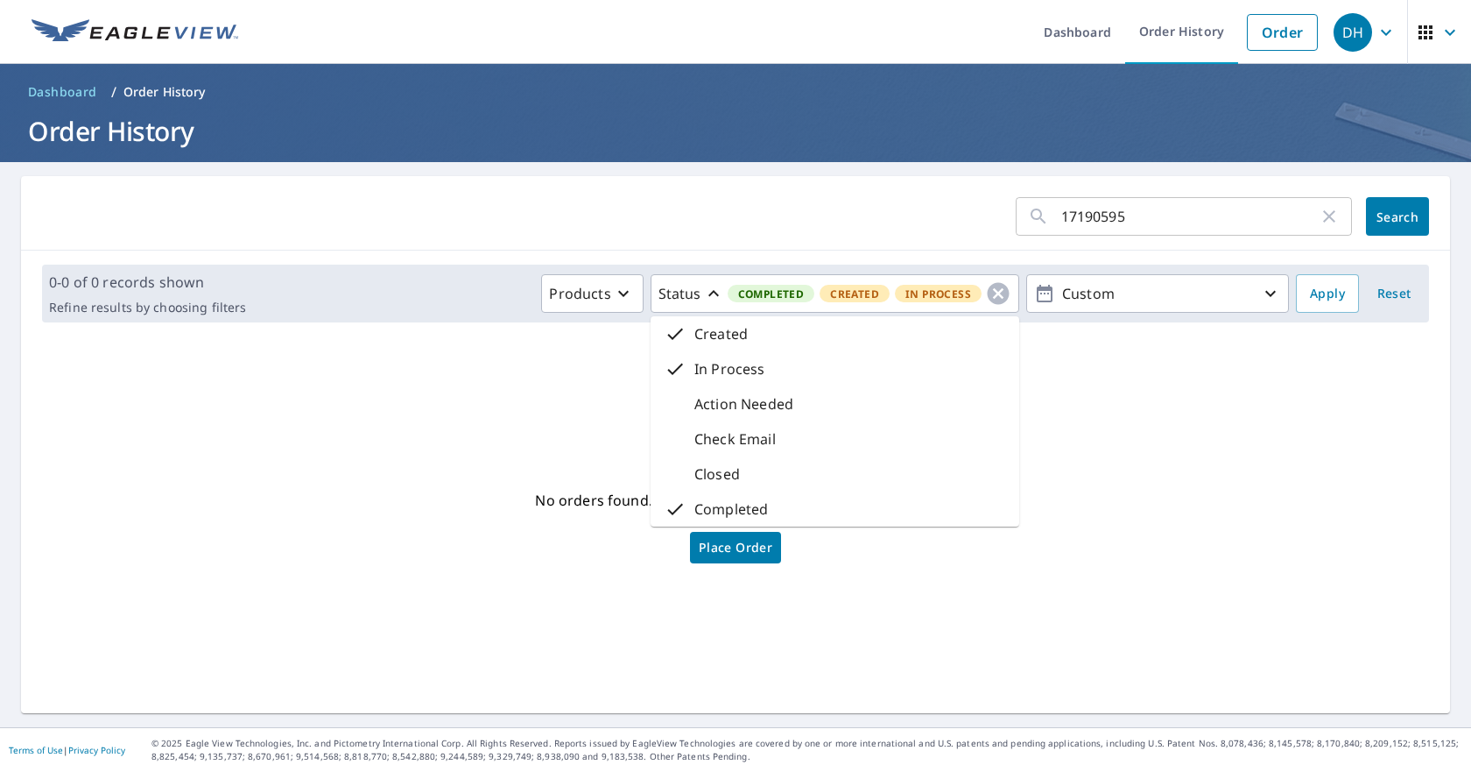
click at [720, 398] on p "Action Needed" at bounding box center [744, 403] width 99 height 21
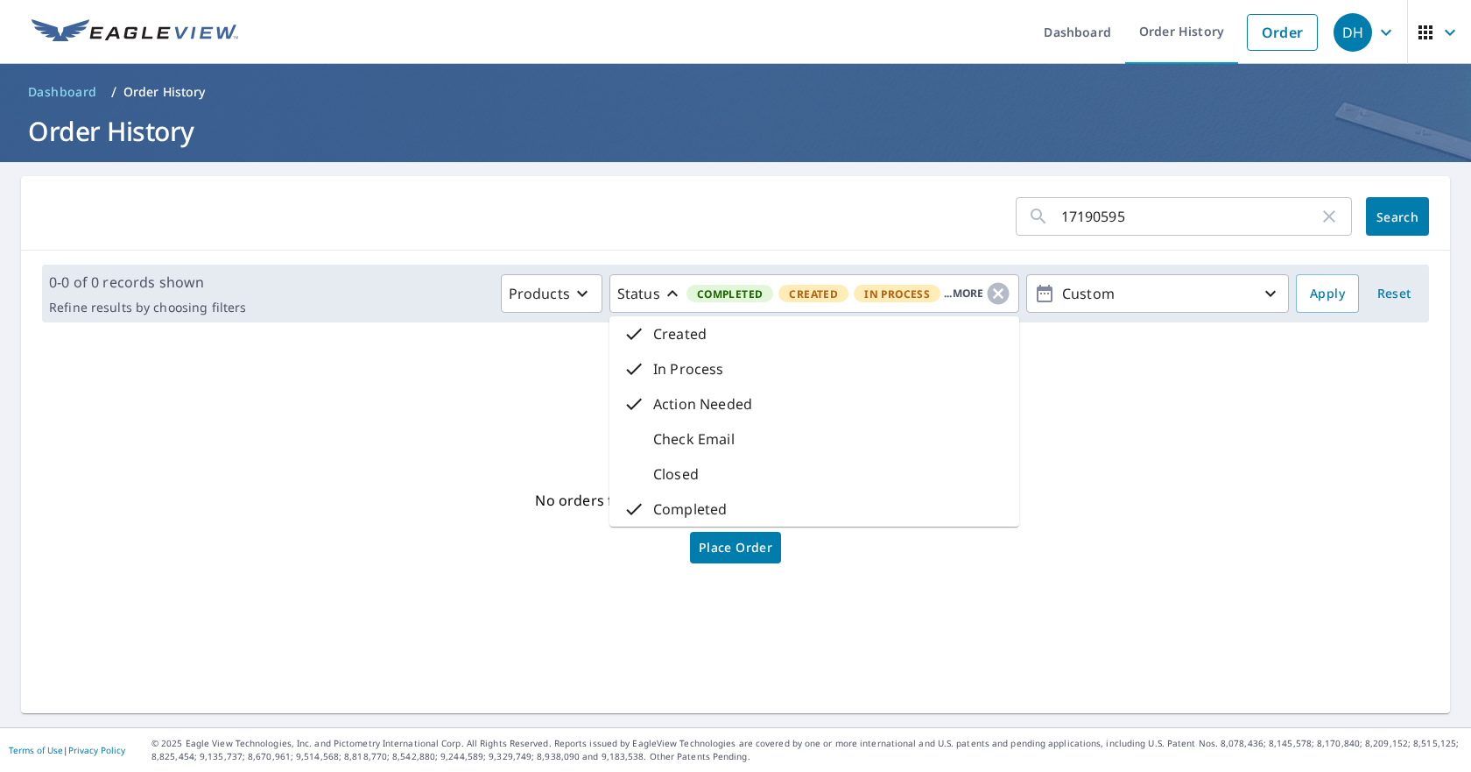
click at [695, 436] on p "Check Email" at bounding box center [693, 438] width 81 height 21
drag, startPoint x: 669, startPoint y: 475, endPoint x: 689, endPoint y: 476, distance: 20.2
click at [671, 475] on p "Closed" at bounding box center [676, 473] width 46 height 21
click at [1391, 210] on span "Search" at bounding box center [1397, 216] width 35 height 17
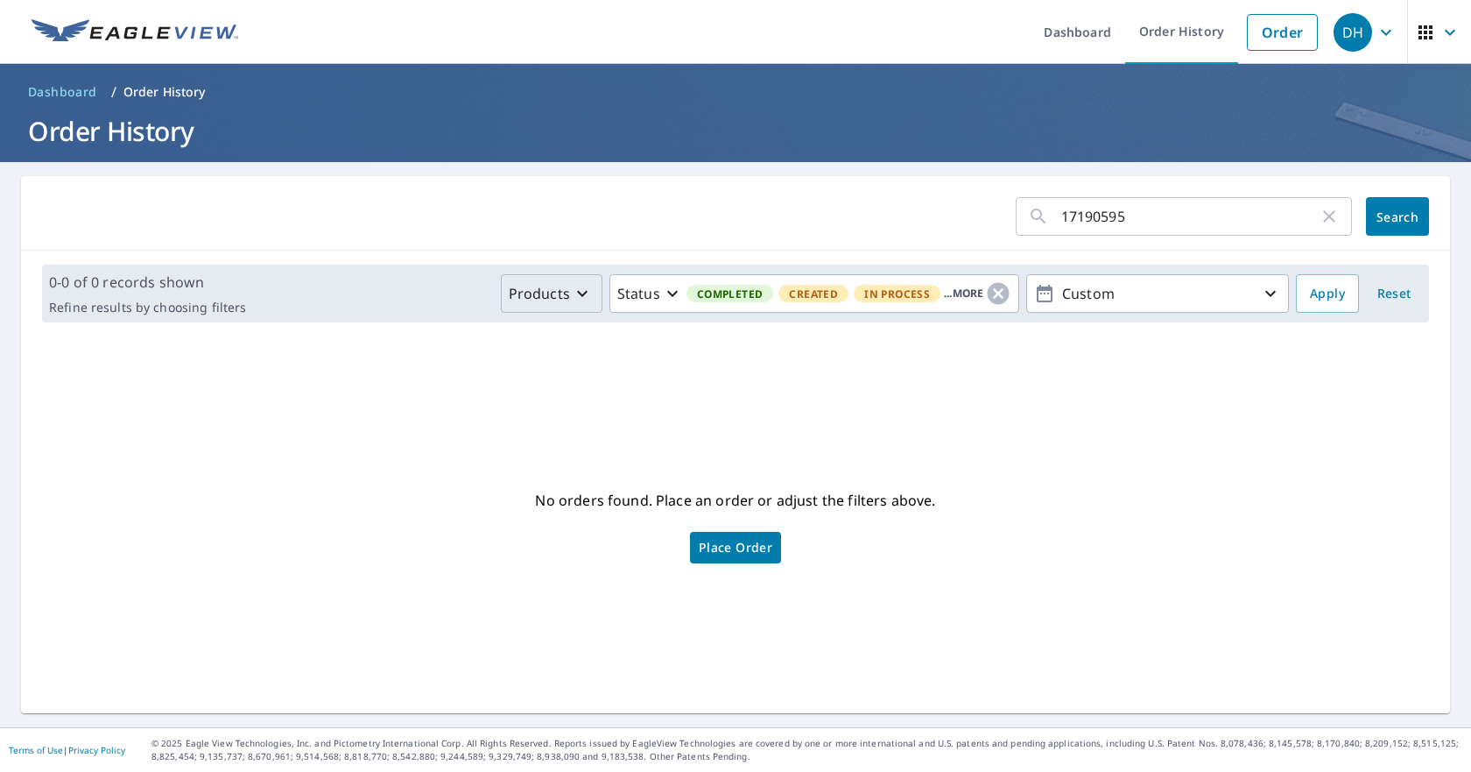
click at [572, 293] on icon "button" at bounding box center [582, 293] width 21 height 21
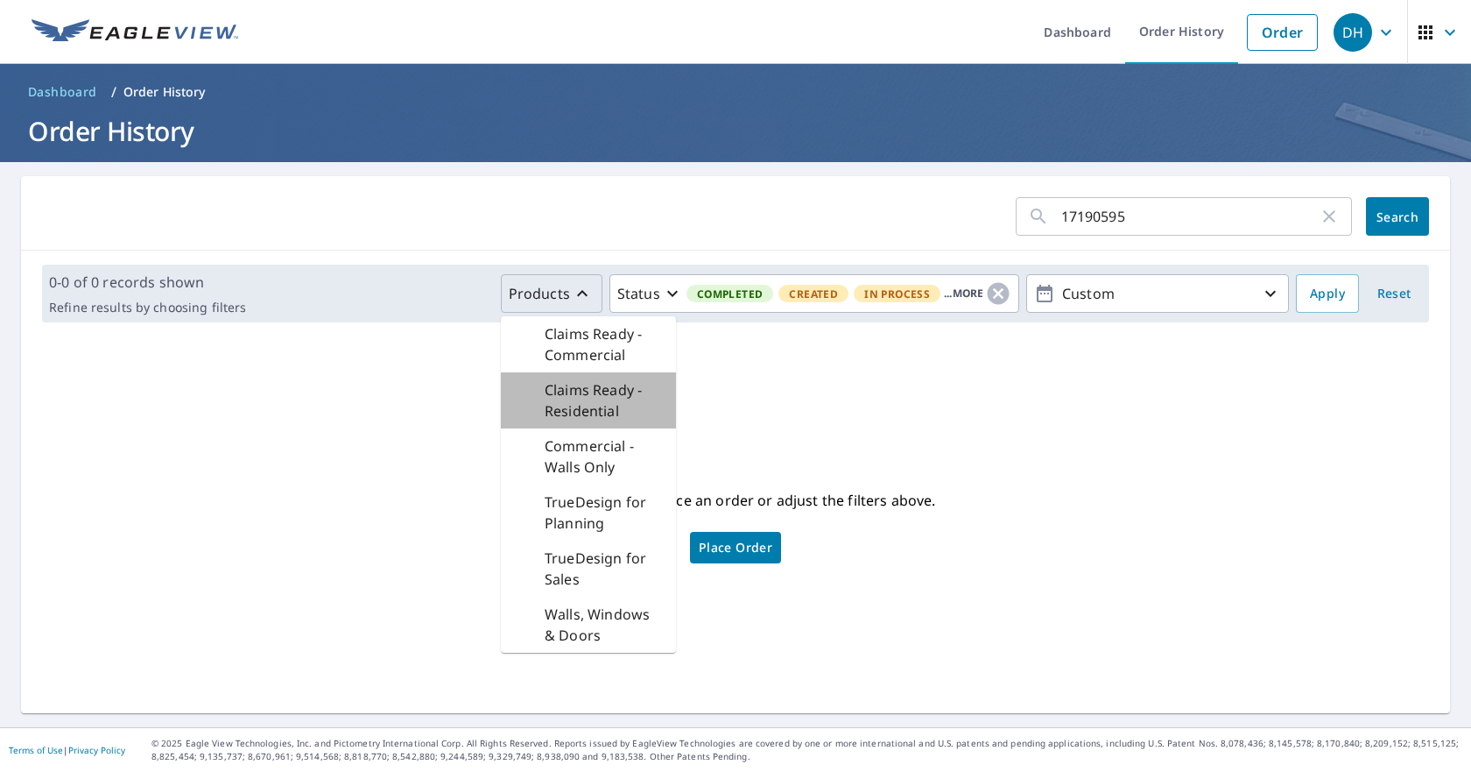
click at [563, 385] on p "Claims Ready - Residential" at bounding box center [603, 400] width 117 height 42
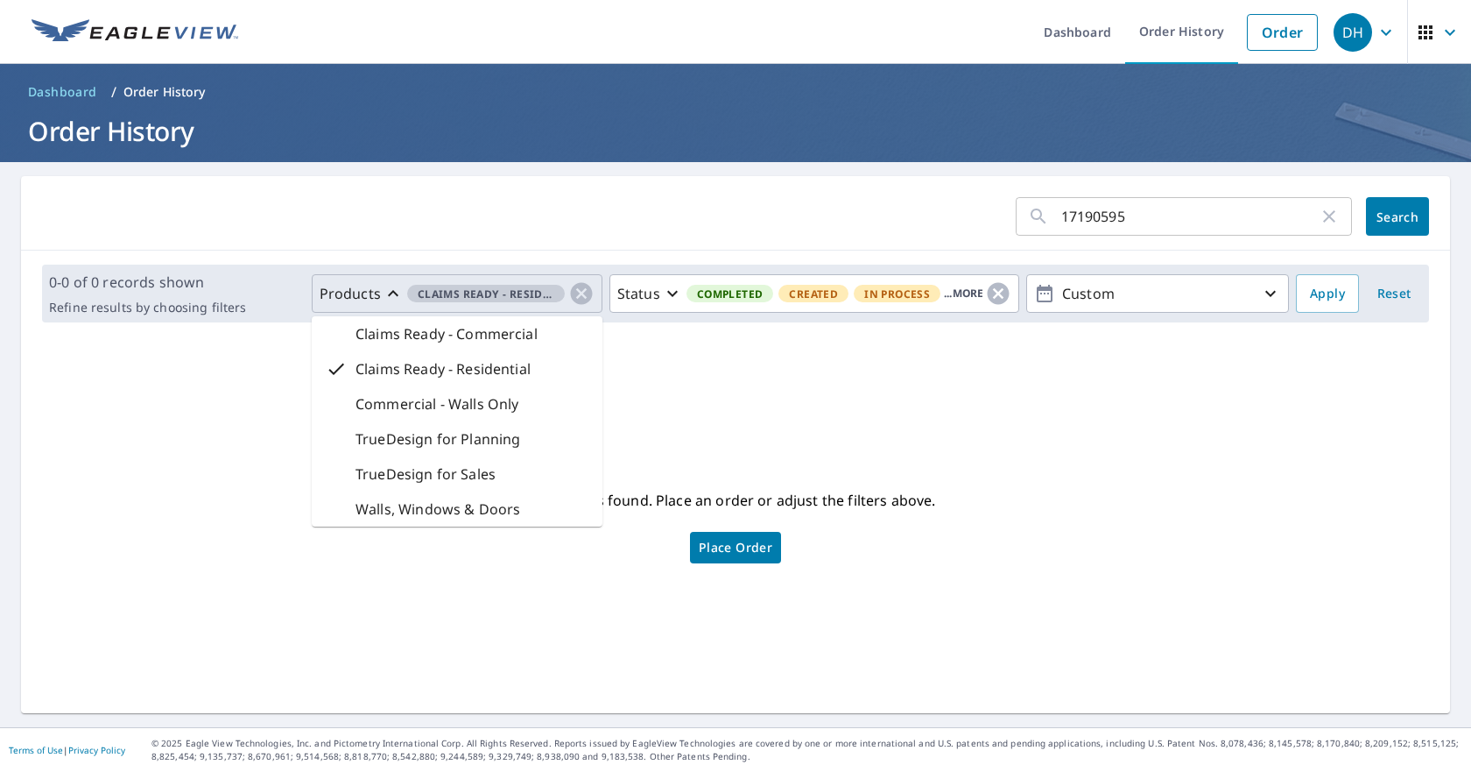
click at [749, 543] on span "Place Order" at bounding box center [736, 547] width 74 height 9
